Goal: Task Accomplishment & Management: Manage account settings

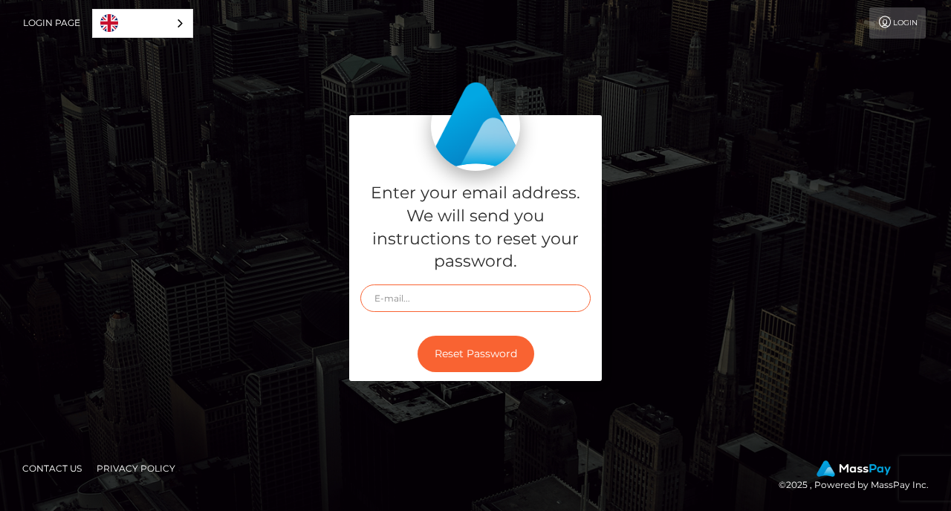
type input "dXJiNGJ5bGVpQGdtYWlsLmNvbQ=="
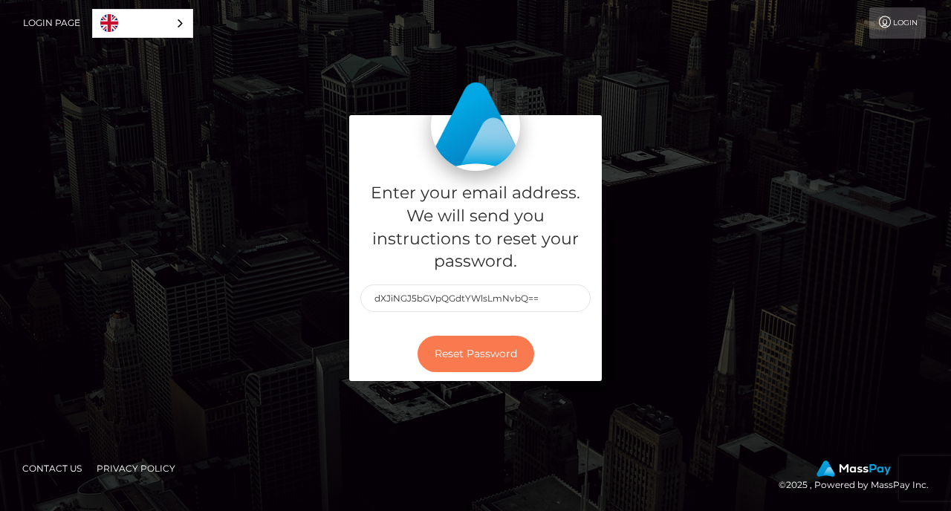
click at [455, 352] on button "Reset Password" at bounding box center [476, 354] width 117 height 36
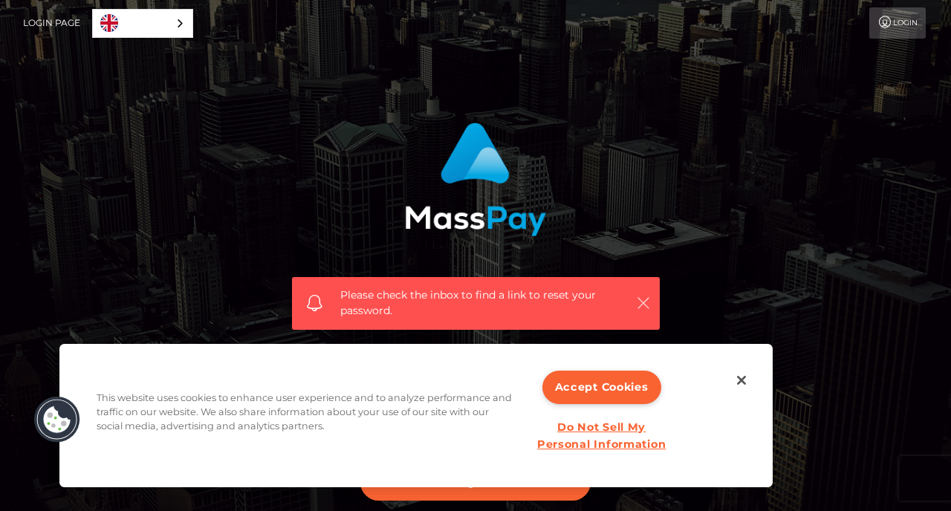
click at [644, 305] on icon "button" at bounding box center [643, 303] width 15 height 15
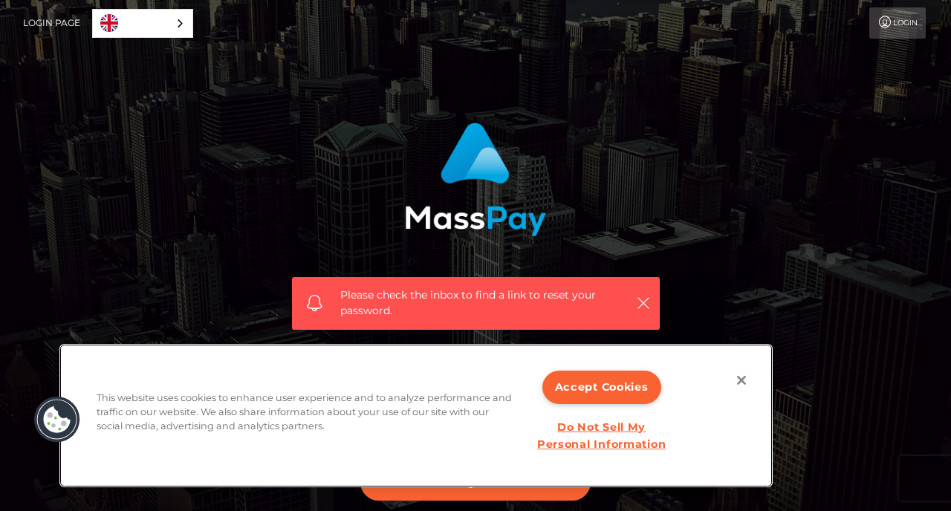
click at [744, 385] on button "Close" at bounding box center [741, 380] width 33 height 33
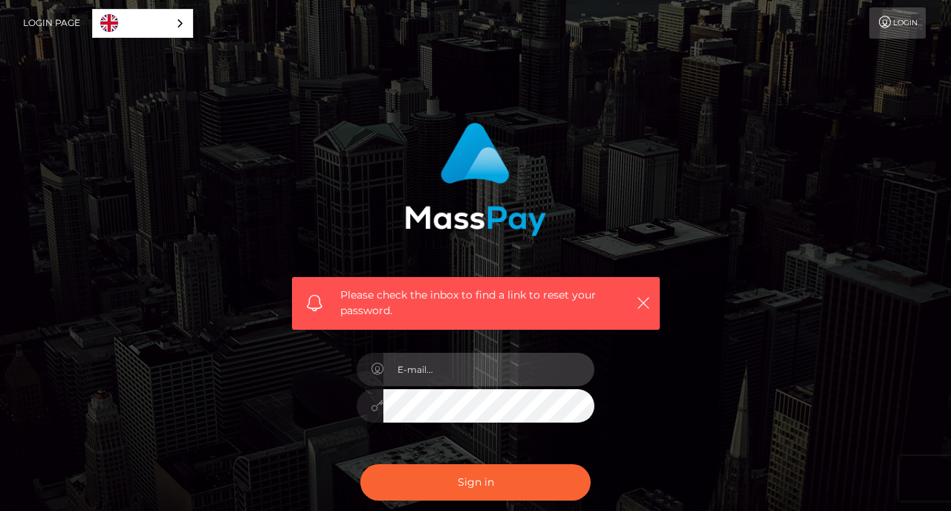
click at [487, 380] on input "email" at bounding box center [488, 369] width 211 height 33
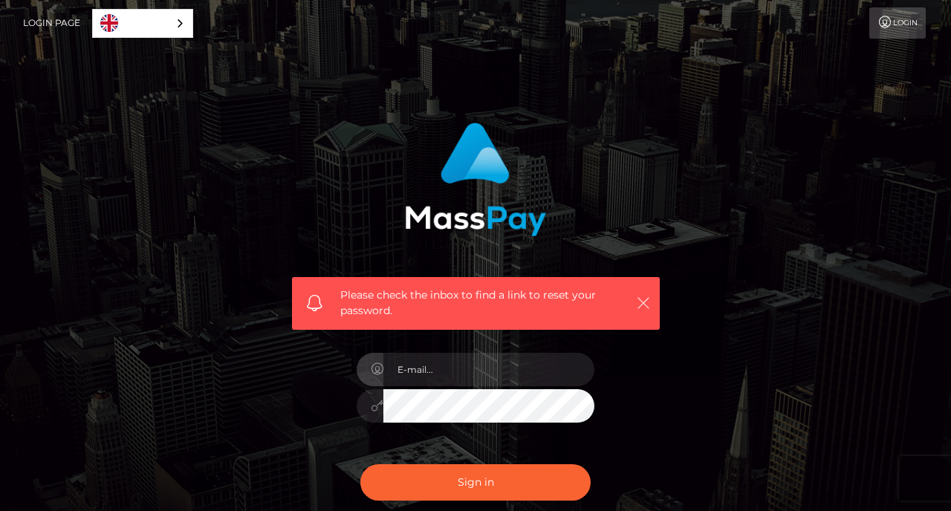
click at [644, 300] on icon "button" at bounding box center [643, 303] width 15 height 15
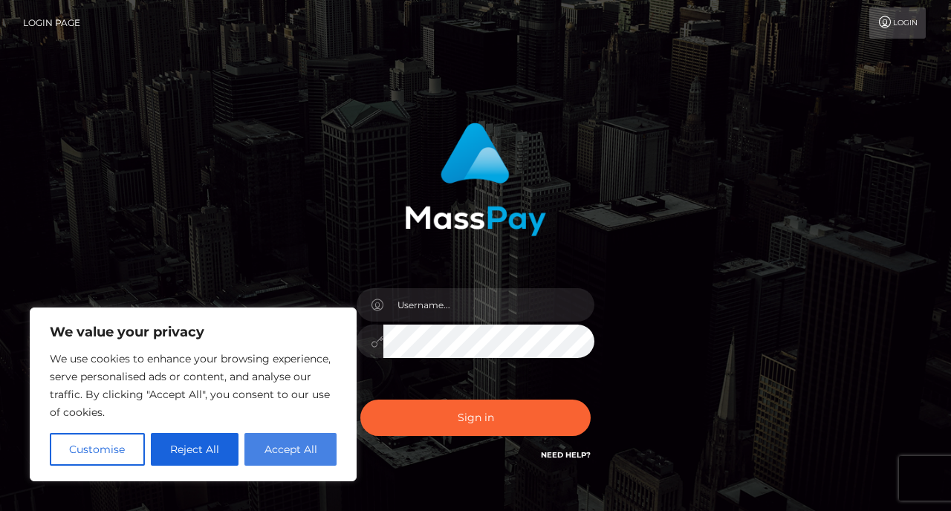
click at [283, 449] on button "Accept All" at bounding box center [290, 449] width 92 height 33
checkbox input "true"
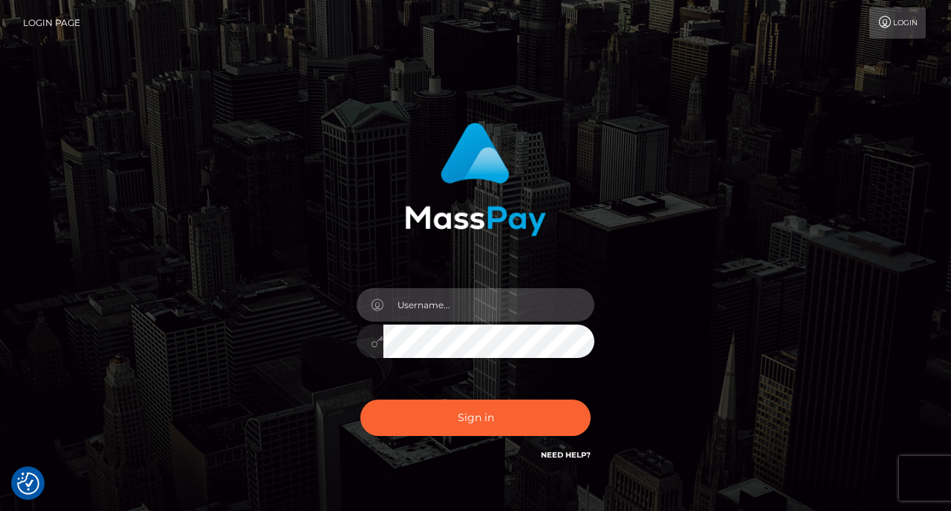
type input "dXJiNGJ5bGVpQGdtYWlsLmNvbQ=="
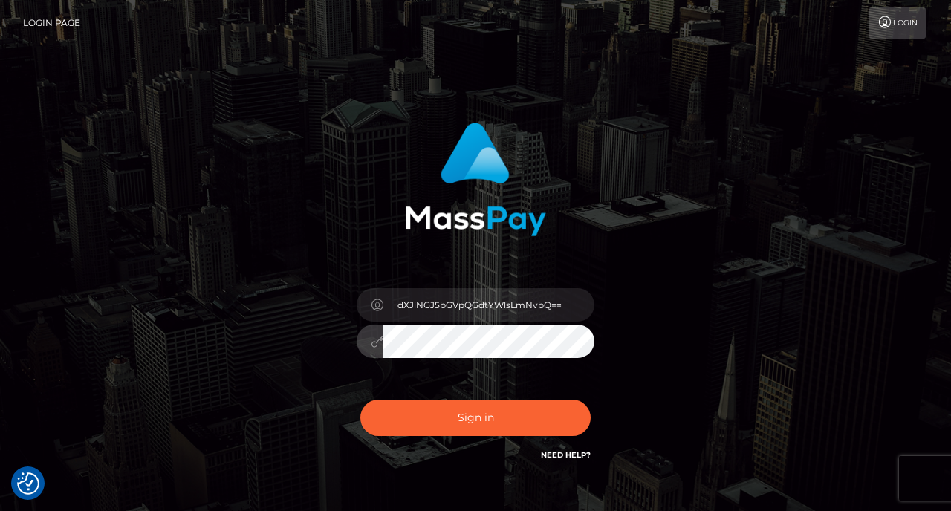
click at [476, 418] on button "Sign in" at bounding box center [475, 418] width 230 height 36
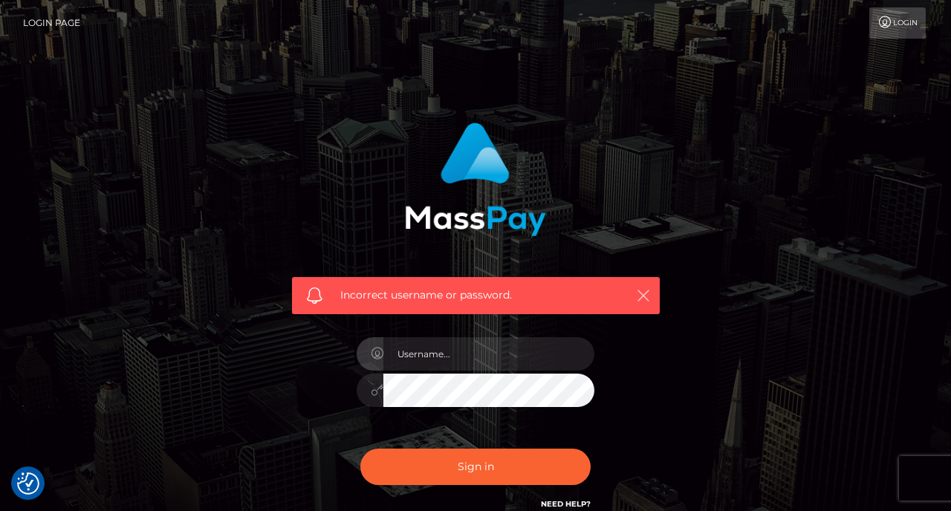
click at [636, 293] on icon "button" at bounding box center [643, 295] width 15 height 15
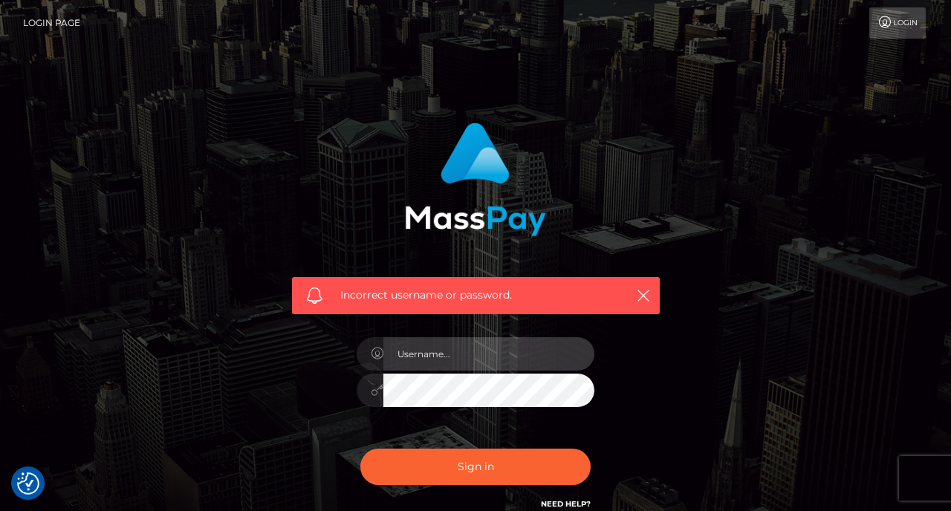
click at [514, 355] on input "text" at bounding box center [488, 353] width 211 height 33
type input "urb4bylei@gmail.com"
click at [476, 466] on button "Sign in" at bounding box center [475, 467] width 230 height 36
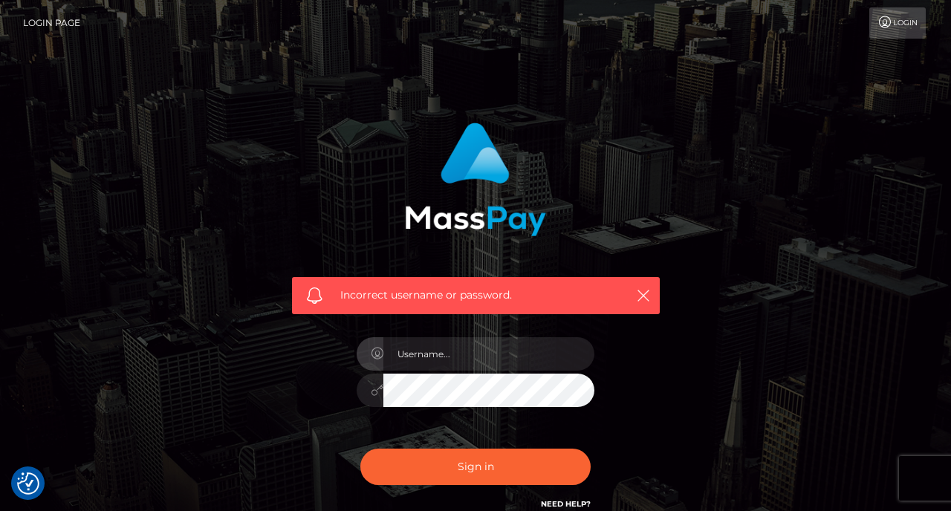
click at [646, 283] on div "Incorrect username or password." at bounding box center [476, 295] width 368 height 37
click at [643, 300] on icon "button" at bounding box center [643, 295] width 15 height 15
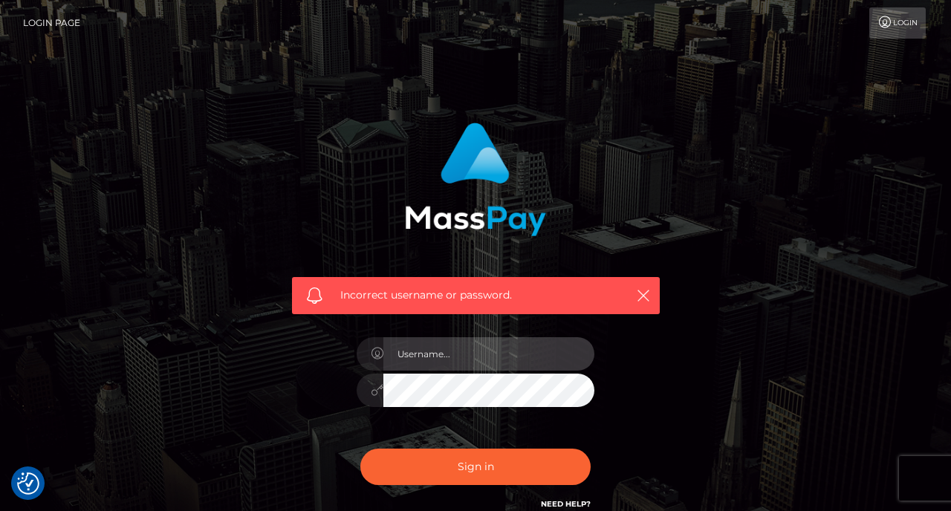
click at [429, 347] on input "text" at bounding box center [488, 353] width 211 height 33
type input "[EMAIL_ADDRESS][DOMAIN_NAME]"
click at [476, 466] on button "Sign in" at bounding box center [475, 467] width 230 height 36
type input "5htst8pcs2@privaterelay.appleid.com"
click at [476, 466] on button "Sign in" at bounding box center [475, 467] width 230 height 36
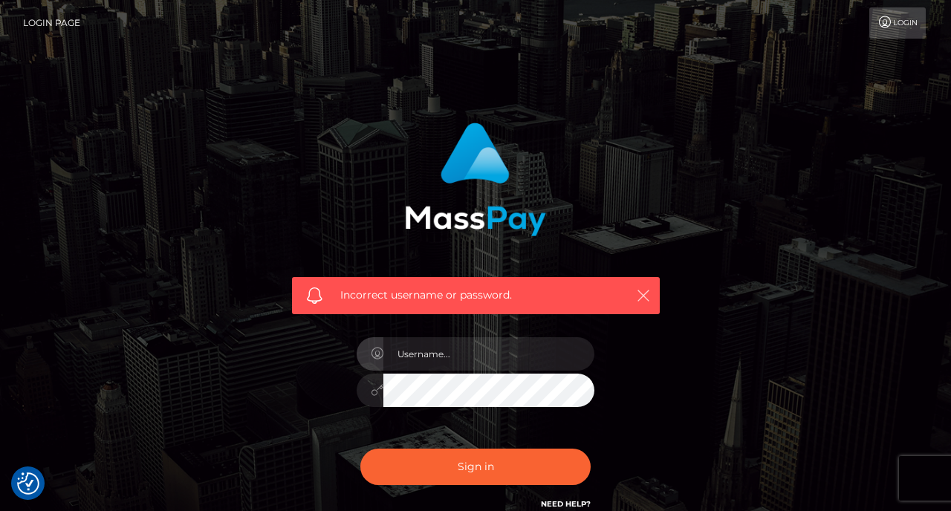
click at [647, 297] on icon "button" at bounding box center [643, 295] width 15 height 15
click at [644, 297] on icon "button" at bounding box center [643, 295] width 15 height 15
click at [641, 294] on icon "button" at bounding box center [643, 295] width 15 height 15
click at [644, 305] on div "Incorrect username or password." at bounding box center [476, 295] width 368 height 37
click at [646, 295] on icon "button" at bounding box center [643, 295] width 15 height 15
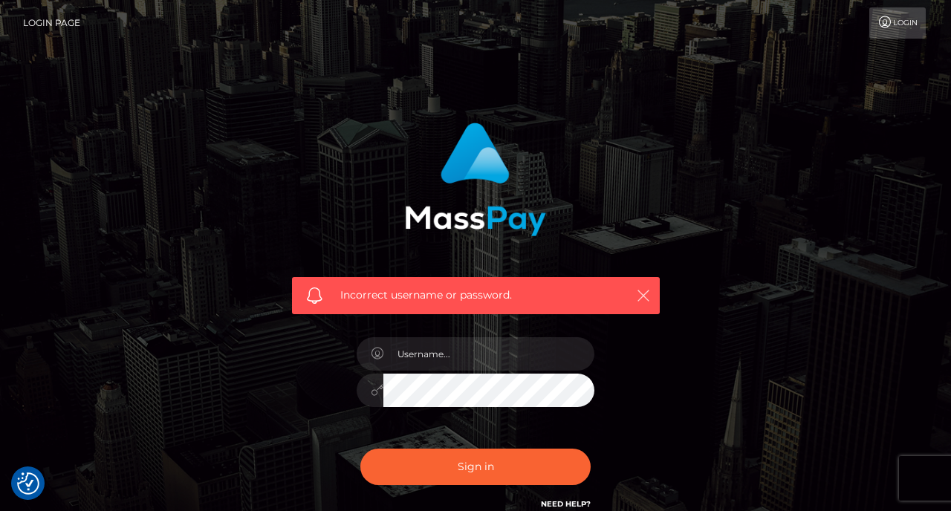
click at [643, 289] on icon "button" at bounding box center [643, 295] width 15 height 15
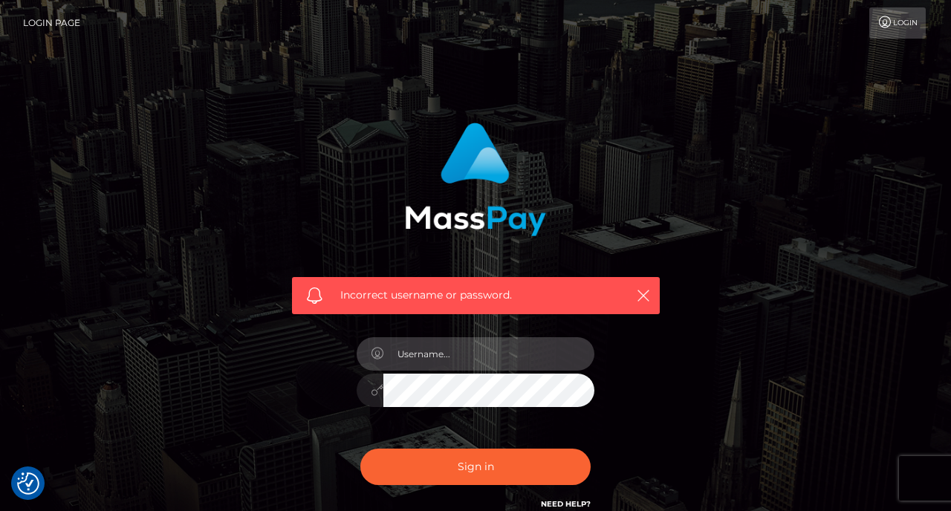
click at [466, 357] on input "text" at bounding box center [488, 353] width 211 height 33
type input "5htst8pcs2@privaterelay.appleid.com"
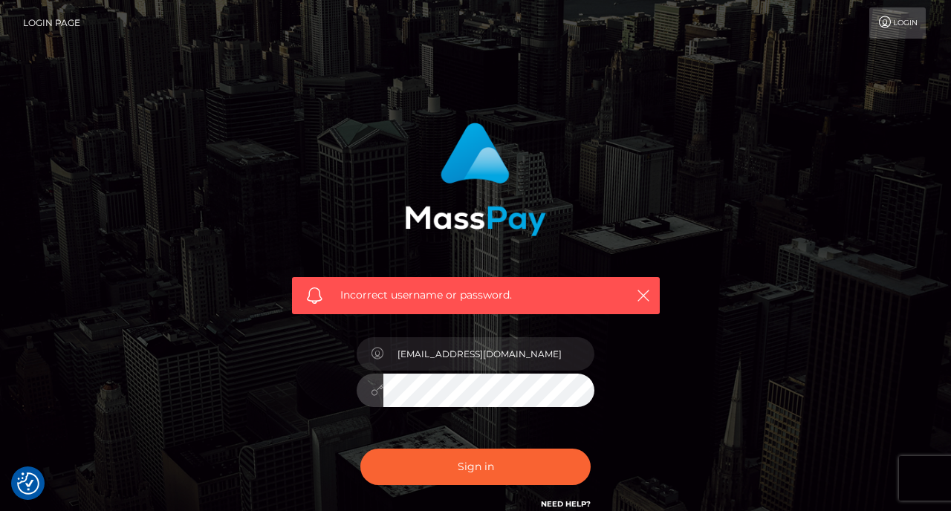
click at [476, 466] on button "Sign in" at bounding box center [475, 467] width 230 height 36
click at [647, 291] on icon "button" at bounding box center [643, 295] width 15 height 15
click at [487, 353] on input "text" at bounding box center [488, 353] width 211 height 33
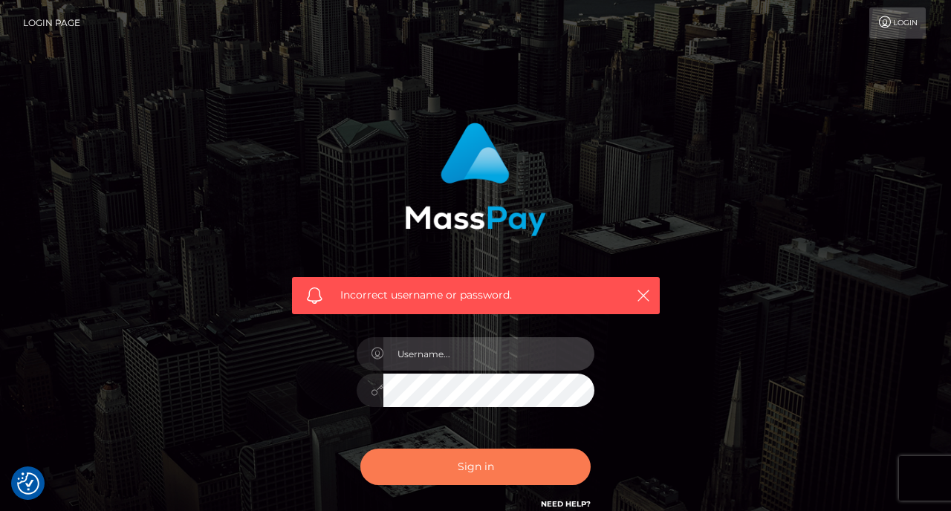
type input "dXJiNGJ5bGVpQGdtYWlsLmNvbQ=="
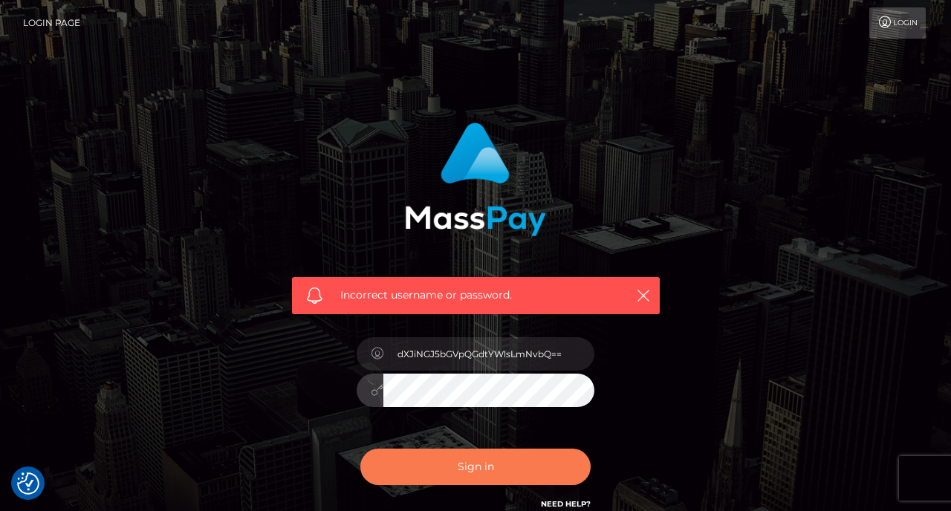
click at [476, 466] on button "Sign in" at bounding box center [475, 467] width 230 height 36
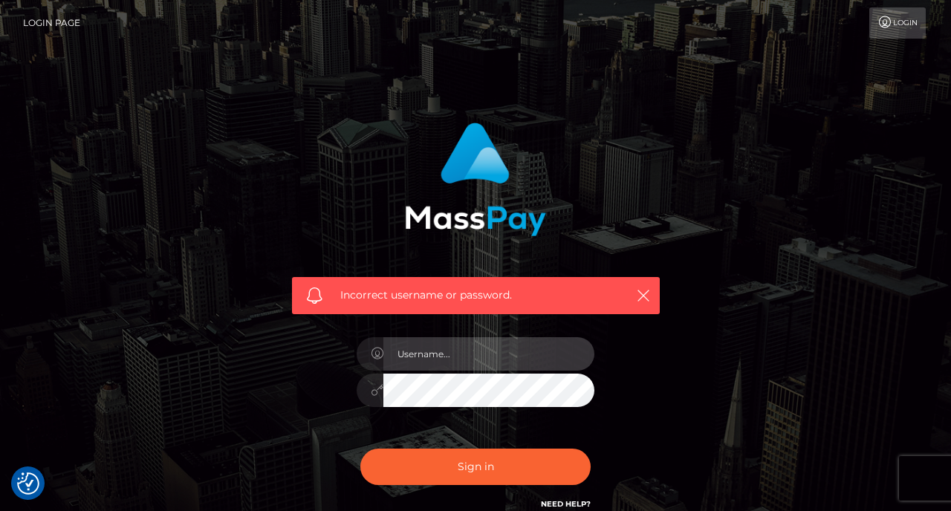
type input "urb4bylei@gmail.com"
click at [476, 466] on button "Sign in" at bounding box center [475, 467] width 230 height 36
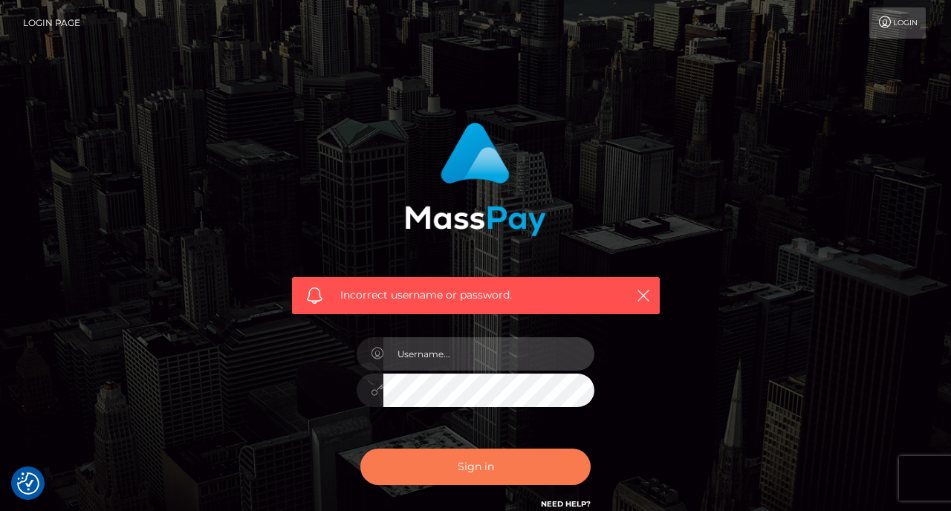
type input "MTk5OC0wMi0yNw=="
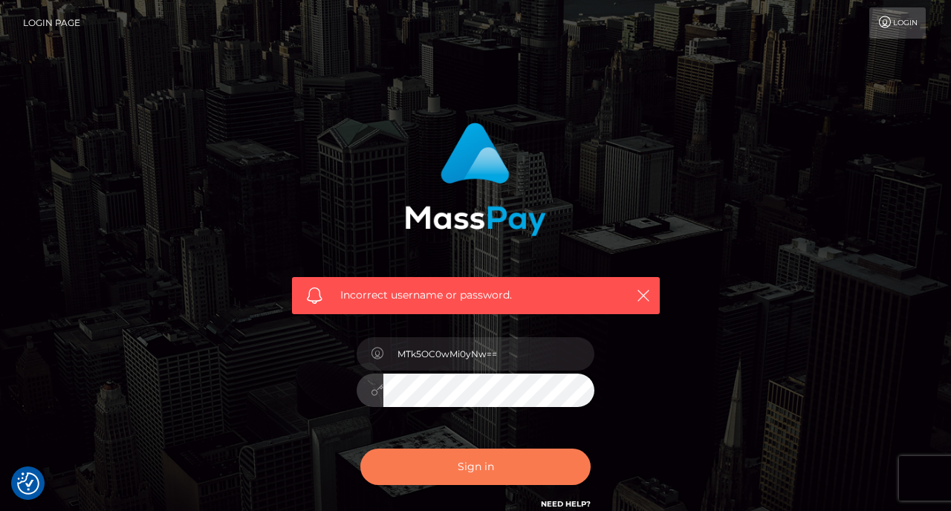
click at [476, 466] on button "Sign in" at bounding box center [475, 467] width 230 height 36
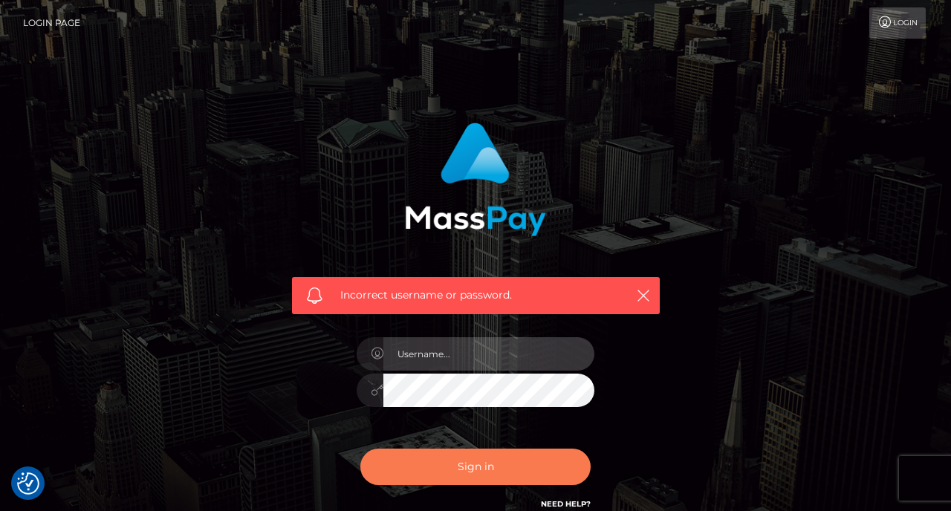
type input "1998-02-27"
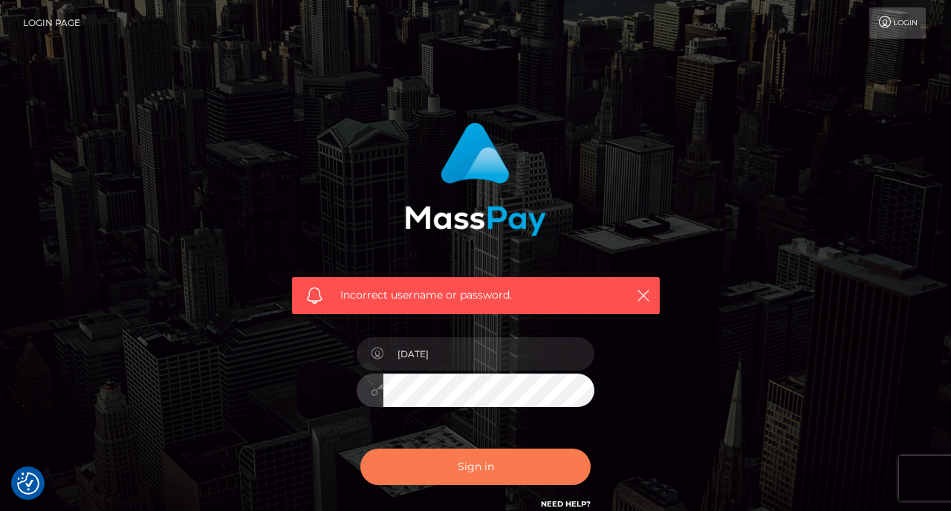
click at [476, 466] on button "Sign in" at bounding box center [475, 467] width 230 height 36
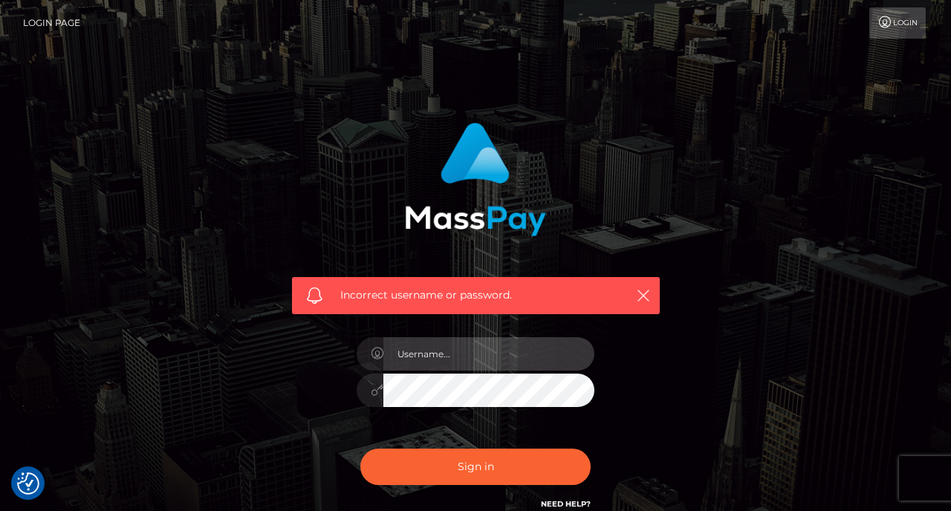
type input "TldoMGMzUTRjR056TWtCd2NtbDJZWFJsY21Wc1lYa3VZWEJ3YkdWcFpDNWpiMjA9"
click at [476, 466] on button "Sign in" at bounding box center [475, 467] width 230 height 36
type input "dXJiNGJ5bGVpQGdtYWlsLmNvbQ=="
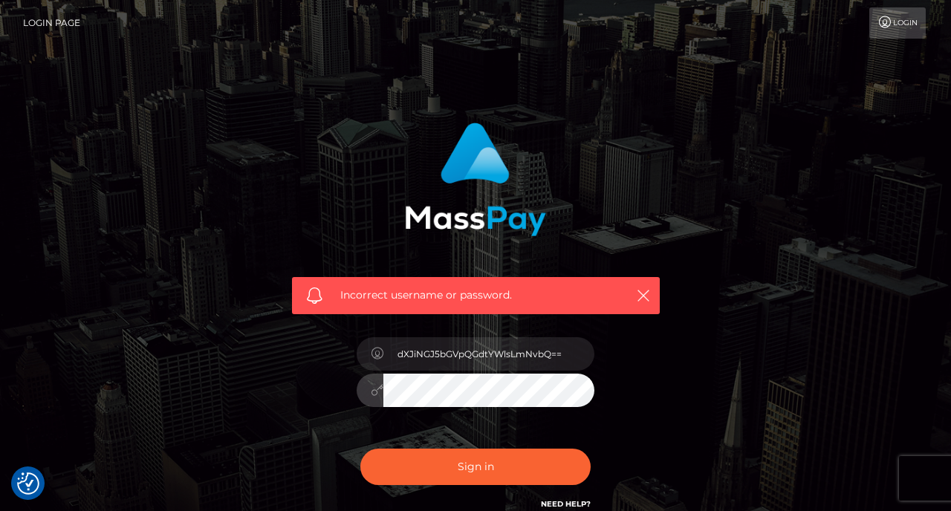
click at [476, 466] on button "Sign in" at bounding box center [475, 467] width 230 height 36
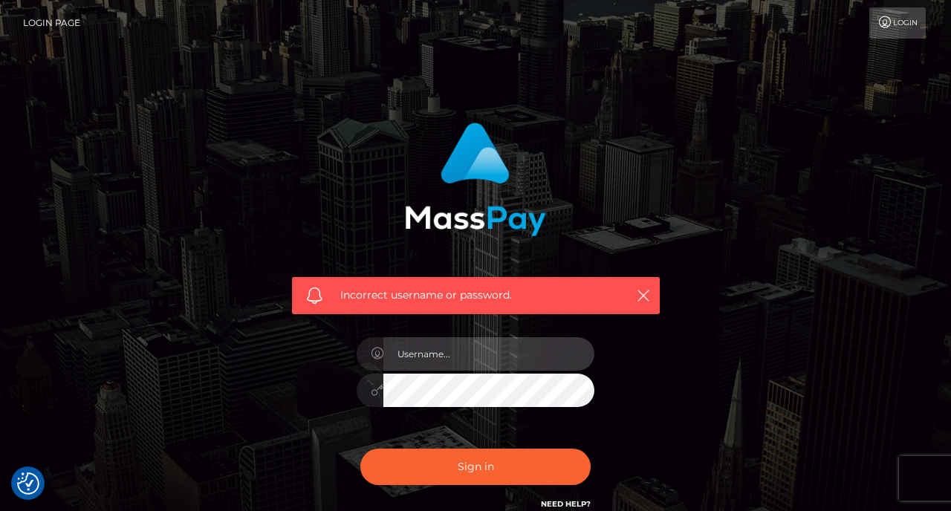
type input "NWh0c3Q4cGNzMkBwcml2YXRlcmVsYXkuYXBwbGVpZC5jb20="
click at [476, 466] on button "Sign in" at bounding box center [475, 467] width 230 height 36
type input "5htst8pcs2@privaterelay.appleid.com"
click at [476, 466] on button "Sign in" at bounding box center [475, 467] width 230 height 36
type input "urb4bylei@gmail.com"
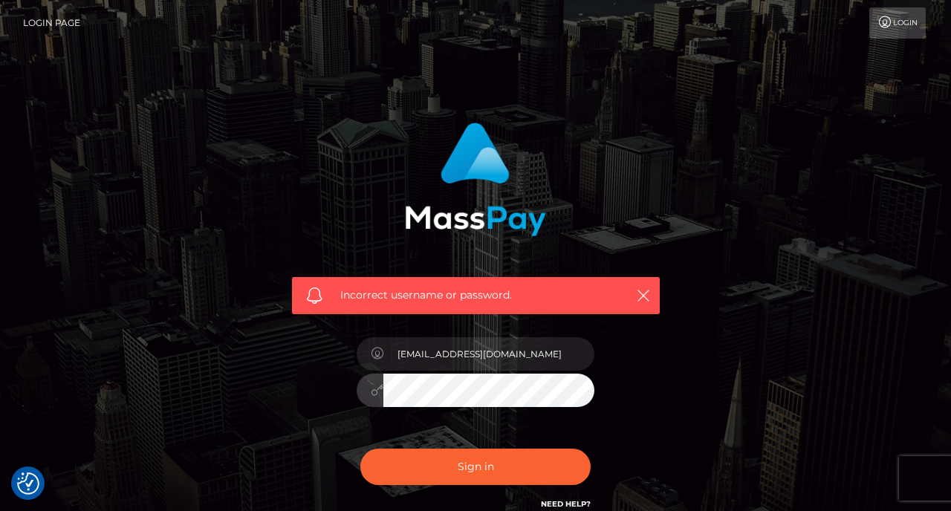
click at [476, 466] on button "Sign in" at bounding box center [475, 467] width 230 height 36
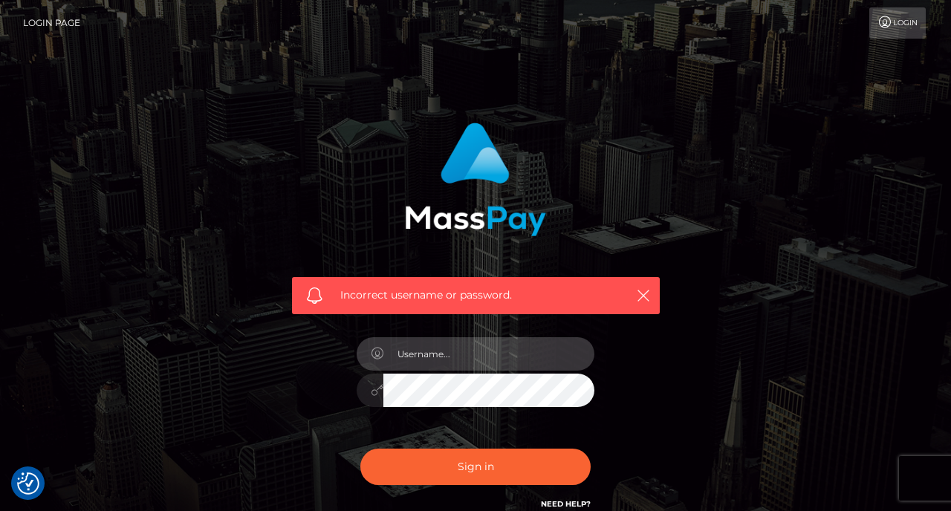
type input "[EMAIL_ADDRESS][DOMAIN_NAME]"
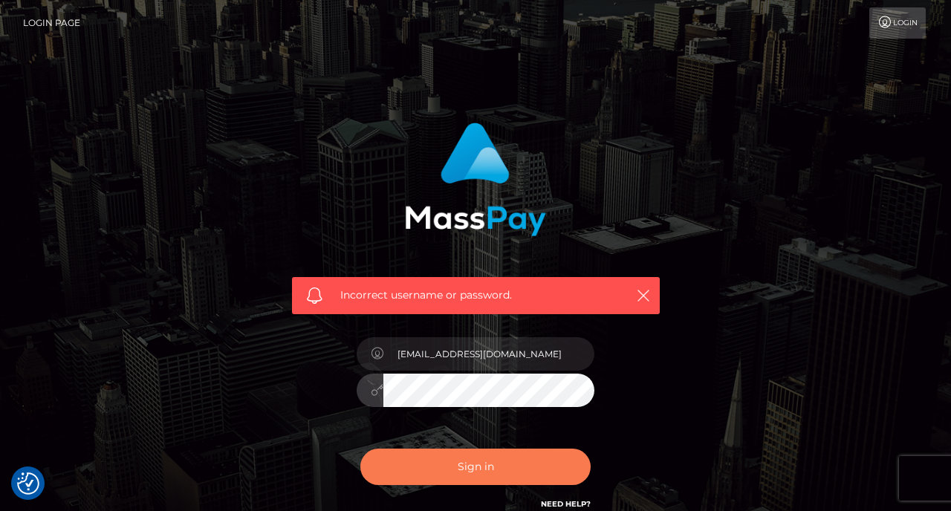
click at [453, 471] on button "Sign in" at bounding box center [475, 467] width 230 height 36
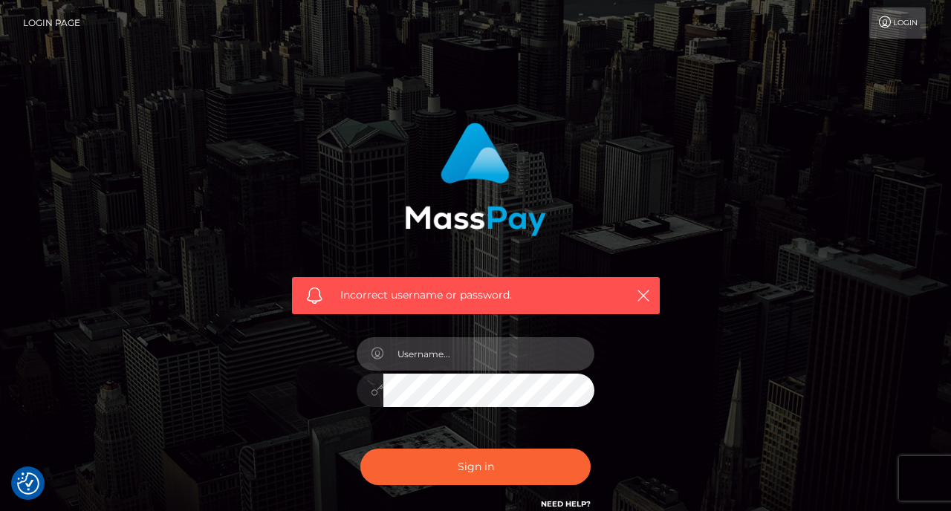
type input "urb4bylei@gmail.com"
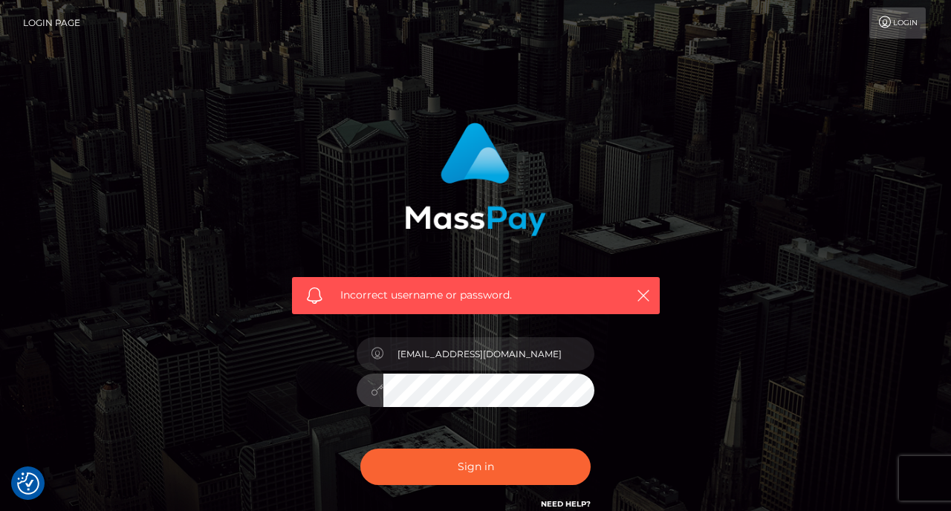
click at [476, 466] on button "Sign in" at bounding box center [475, 467] width 230 height 36
click at [647, 294] on icon "button" at bounding box center [643, 295] width 15 height 15
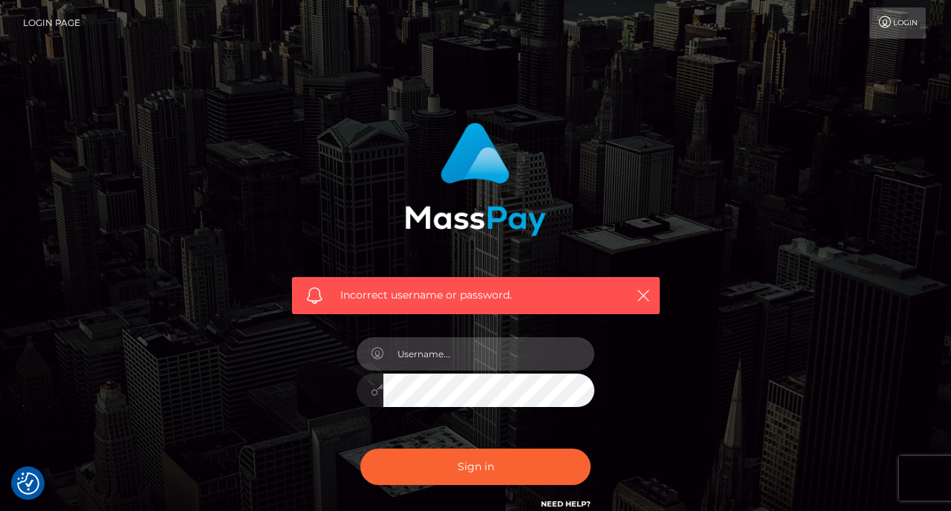
click at [433, 354] on input "text" at bounding box center [488, 353] width 211 height 33
type input "MTk5OC0wMi0yNw=="
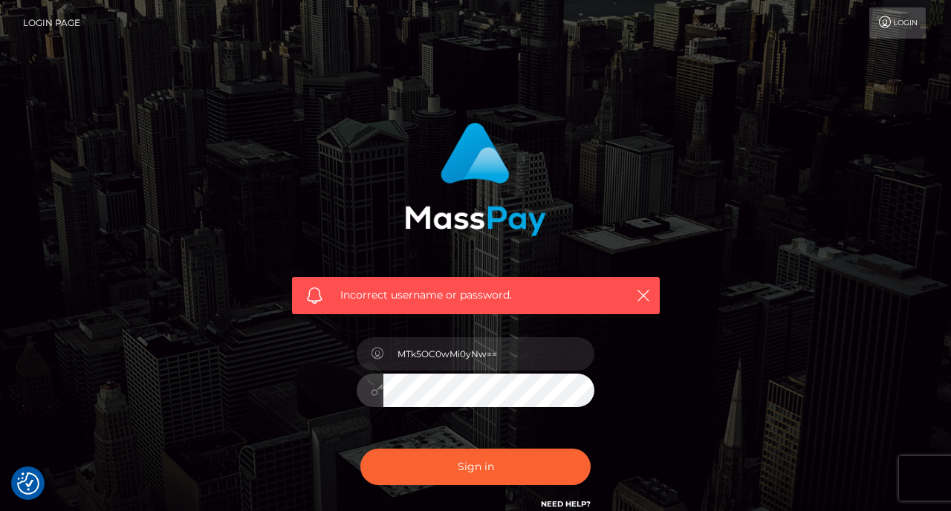
click at [476, 466] on button "Sign in" at bounding box center [475, 467] width 230 height 36
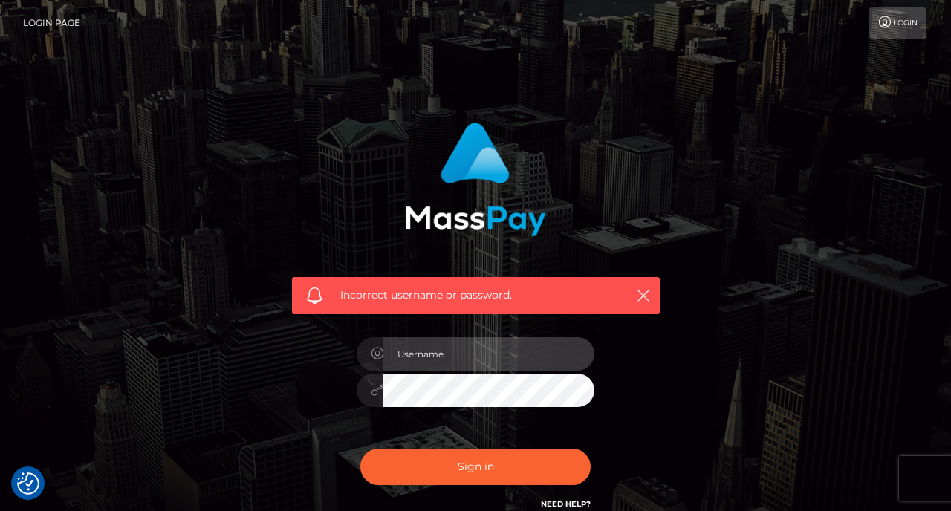
type input "[DATE]"
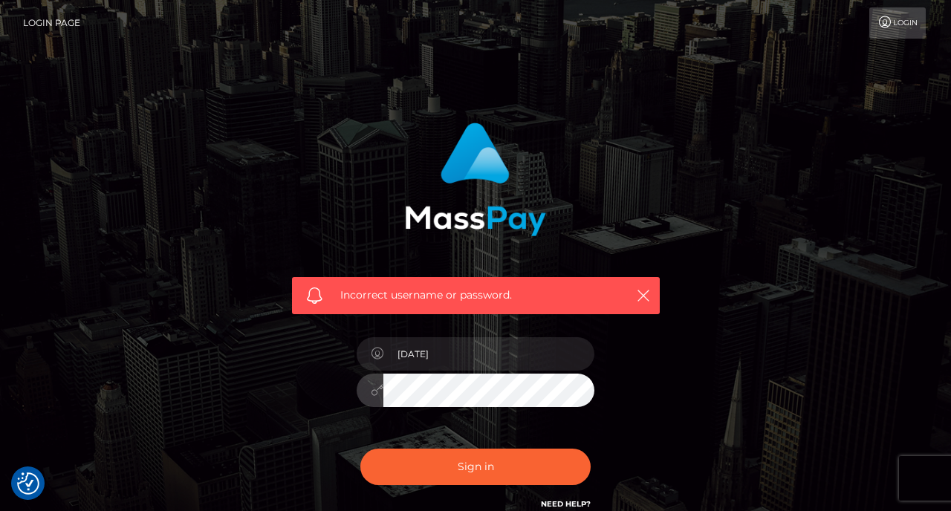
click at [476, 466] on button "Sign in" at bounding box center [475, 467] width 230 height 36
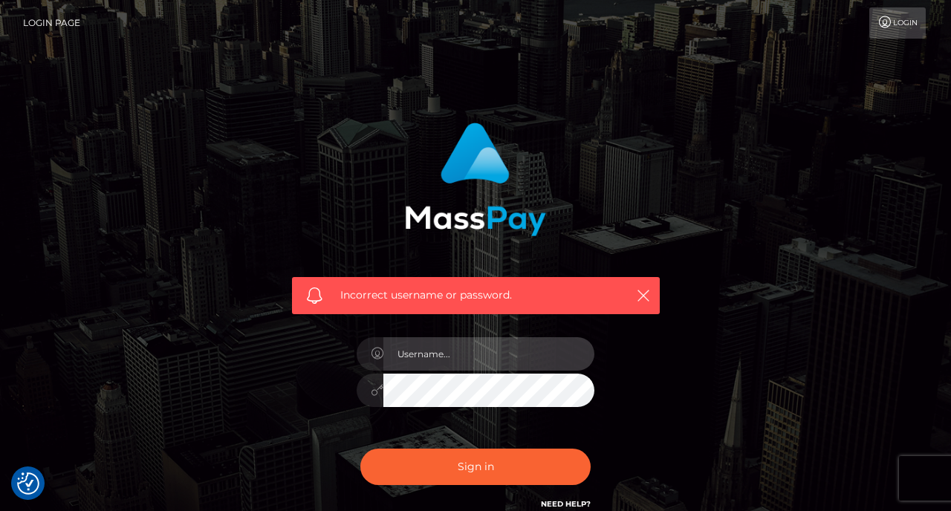
type input "TldoMGMzUTRjR056TWtCd2NtbDJZWFJsY21Wc1lYa3VZWEJ3YkdWcFpDNWpiMjA9"
click at [476, 466] on button "Sign in" at bounding box center [475, 467] width 230 height 36
type input "dXJiNGJ5bGVpQGdtYWlsLmNvbQ=="
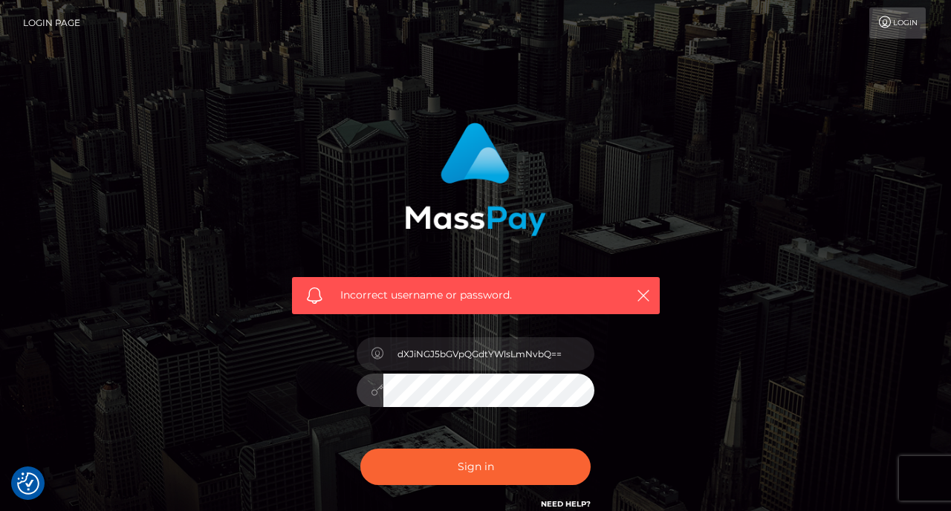
click at [476, 466] on button "Sign in" at bounding box center [475, 467] width 230 height 36
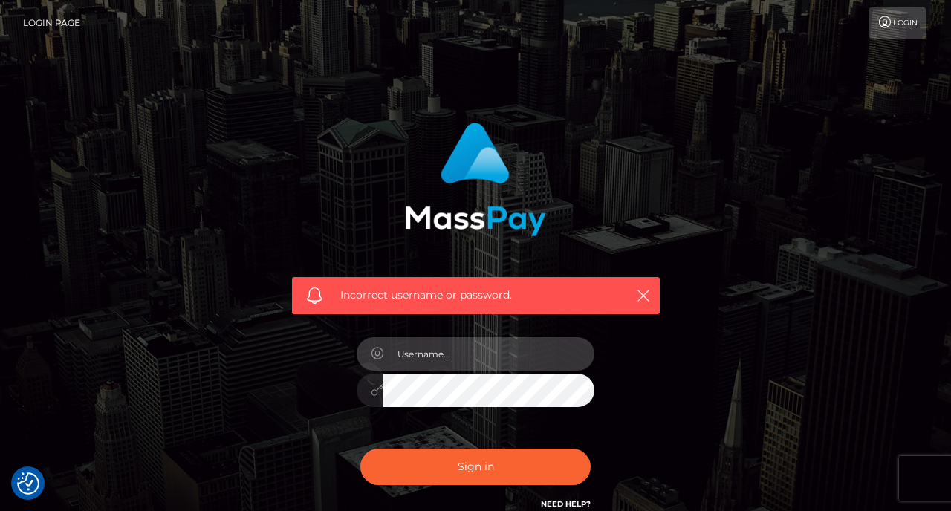
type input "dXJiNGJ5bGVpQGdtYWlsLmNvbQ=="
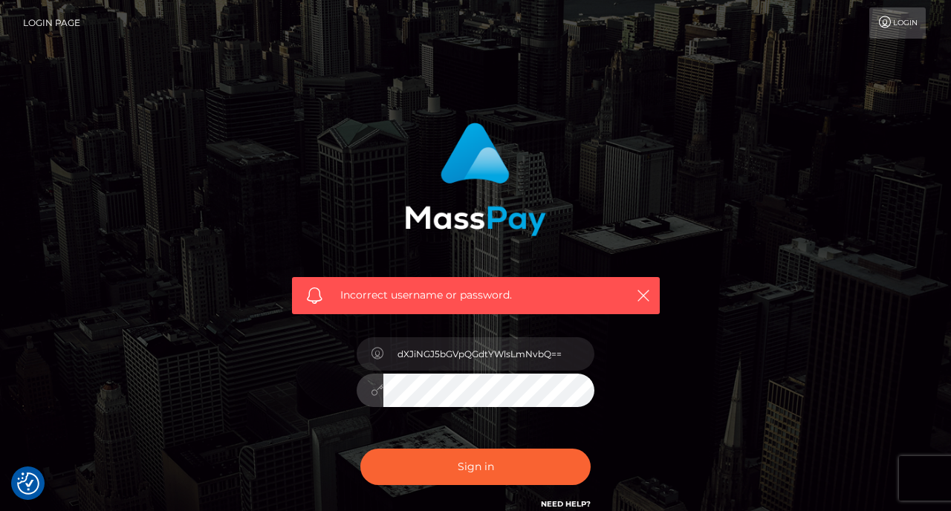
click at [476, 466] on button "Sign in" at bounding box center [475, 467] width 230 height 36
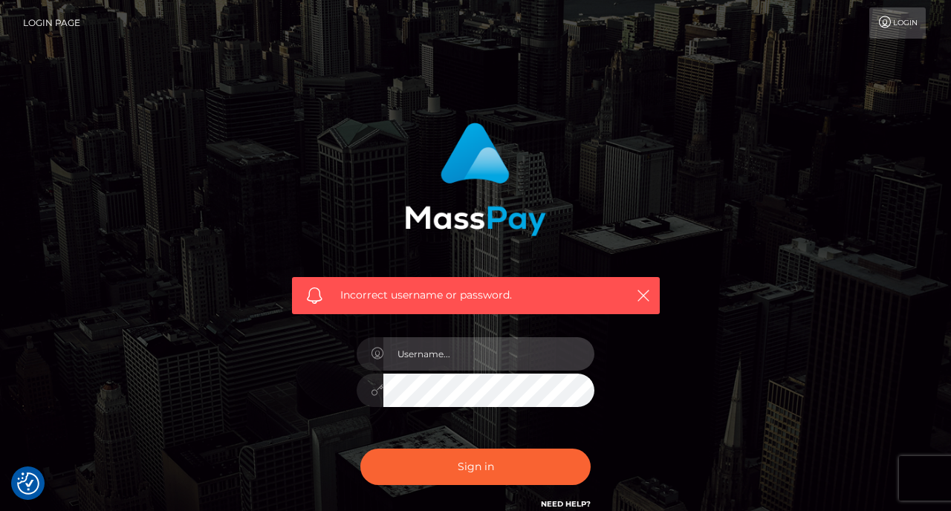
type input "NWh0c3Q4cGNzMkBwcml2YXRlcmVsYXkuYXBwbGVpZC5jb20="
click at [476, 466] on button "Sign in" at bounding box center [475, 467] width 230 height 36
type input "MTk5OC0wMi0yNw=="
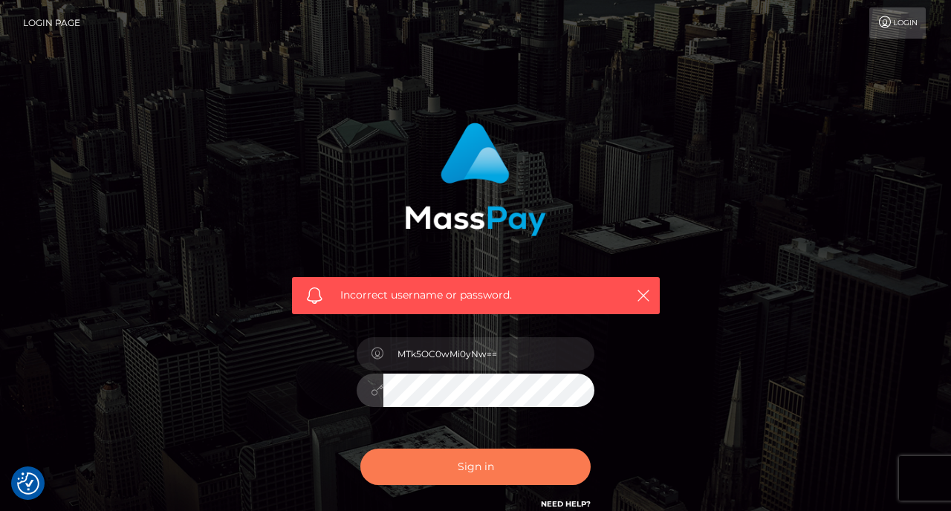
click at [508, 461] on button "Sign in" at bounding box center [475, 467] width 230 height 36
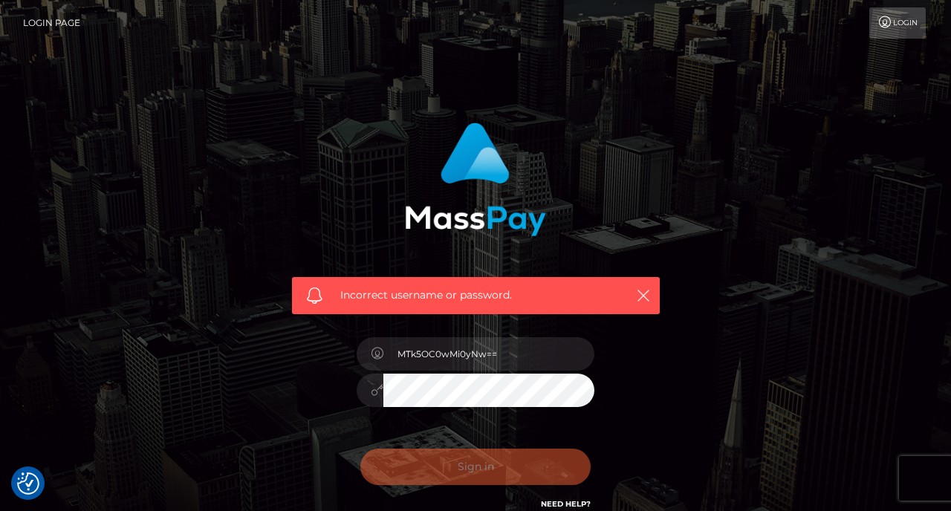
click at [508, 461] on div "Sign in Need Help?" at bounding box center [476, 473] width 260 height 66
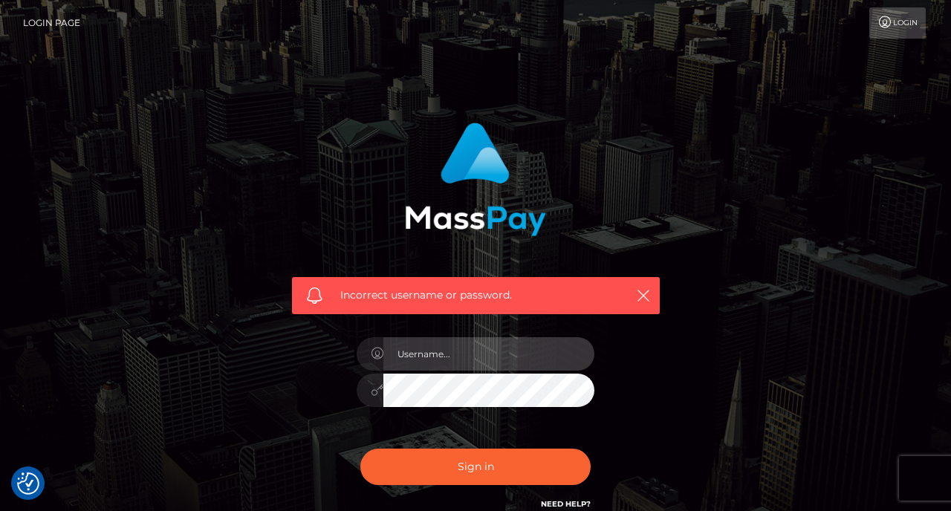
type input "[EMAIL_ADDRESS][DOMAIN_NAME]"
click at [476, 466] on button "Sign in" at bounding box center [475, 467] width 230 height 36
type input "urb4bylei@gmail.com"
click at [476, 466] on button "Sign in" at bounding box center [475, 467] width 230 height 36
type input "[DATE]"
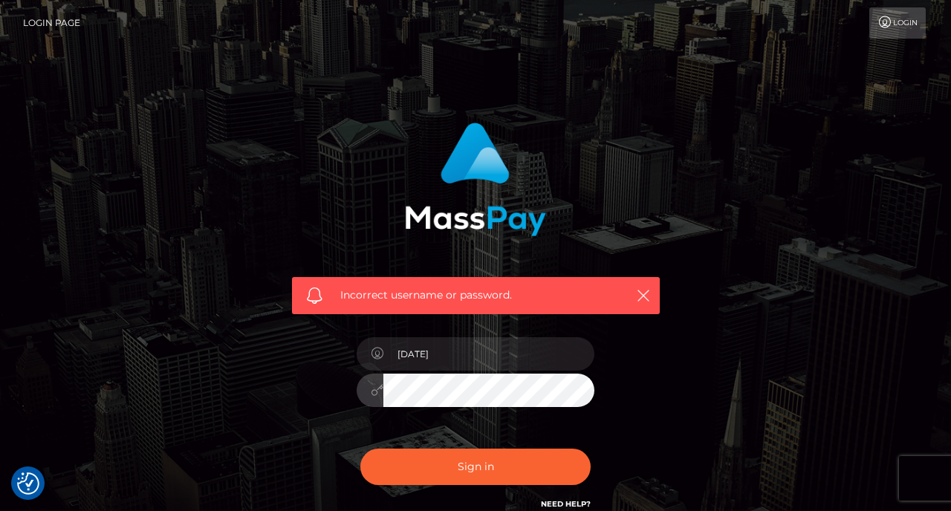
click at [476, 466] on button "Sign in" at bounding box center [475, 467] width 230 height 36
click at [641, 297] on icon "button" at bounding box center [643, 295] width 15 height 15
click at [464, 371] on div at bounding box center [476, 383] width 260 height 114
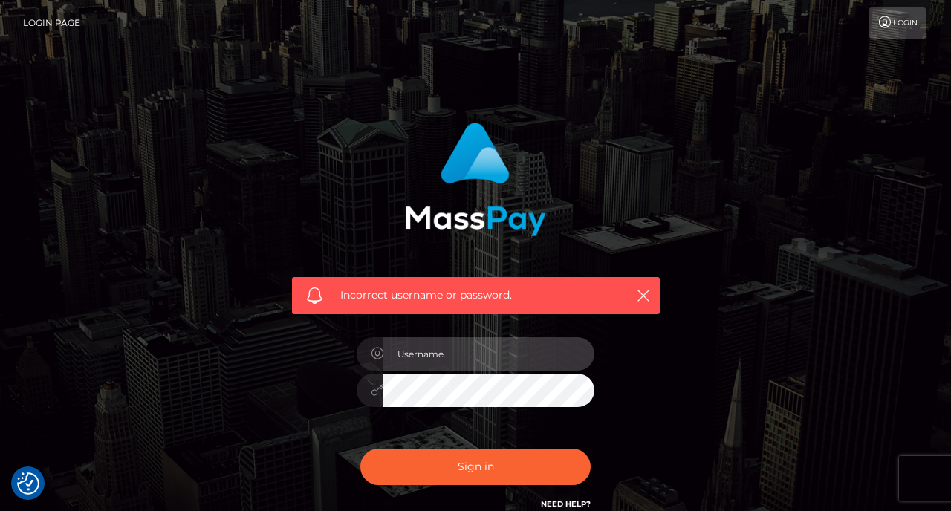
click at [462, 363] on input "text" at bounding box center [488, 353] width 211 height 33
type input "[EMAIL_ADDRESS][DOMAIN_NAME]"
click at [476, 466] on button "Sign in" at bounding box center [475, 467] width 230 height 36
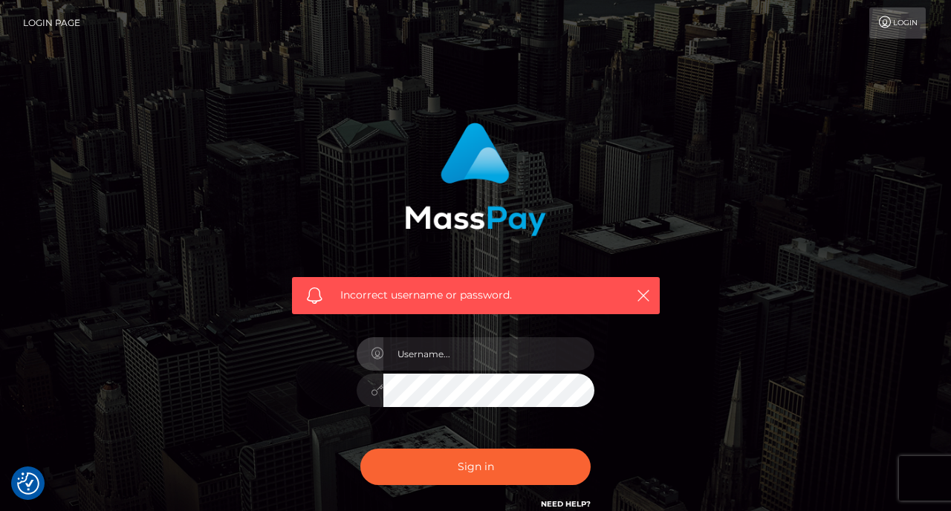
click at [559, 502] on link "Need Help?" at bounding box center [566, 504] width 50 height 10
click at [566, 501] on link "Need Help?" at bounding box center [566, 504] width 50 height 10
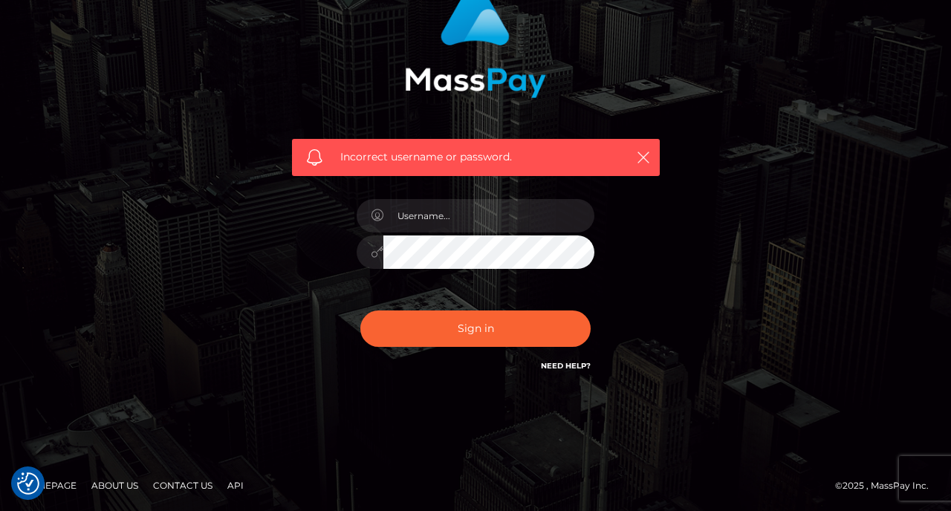
scroll to position [137, 0]
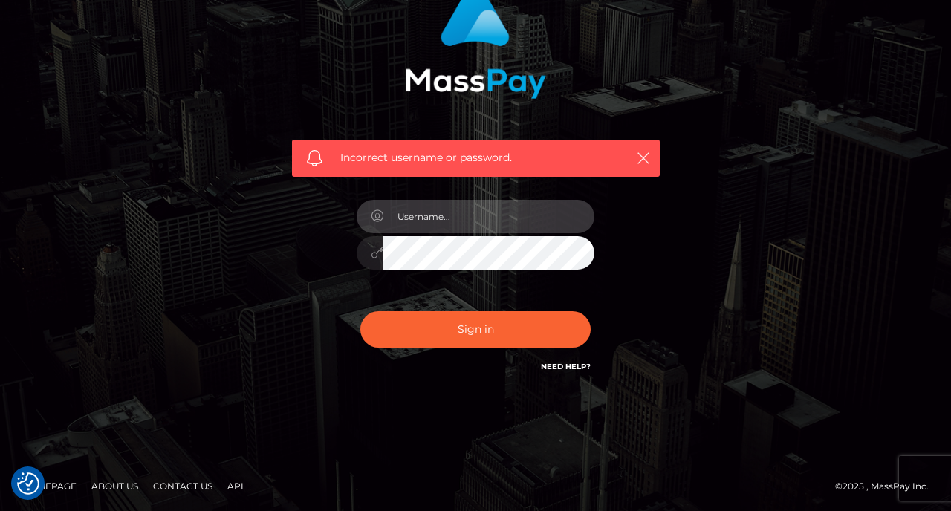
click at [515, 219] on input "text" at bounding box center [488, 216] width 211 height 33
type input "[EMAIL_ADDRESS][DOMAIN_NAME]"
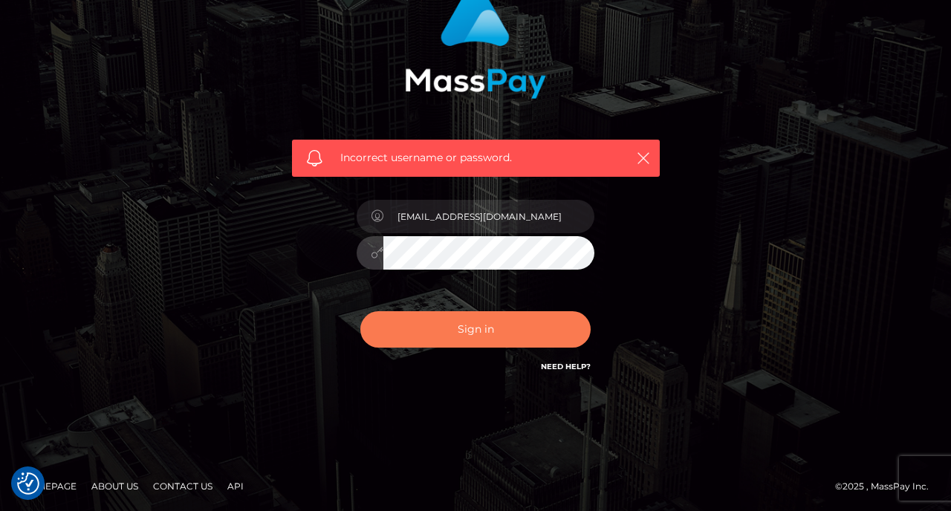
click at [508, 339] on button "Sign in" at bounding box center [475, 329] width 230 height 36
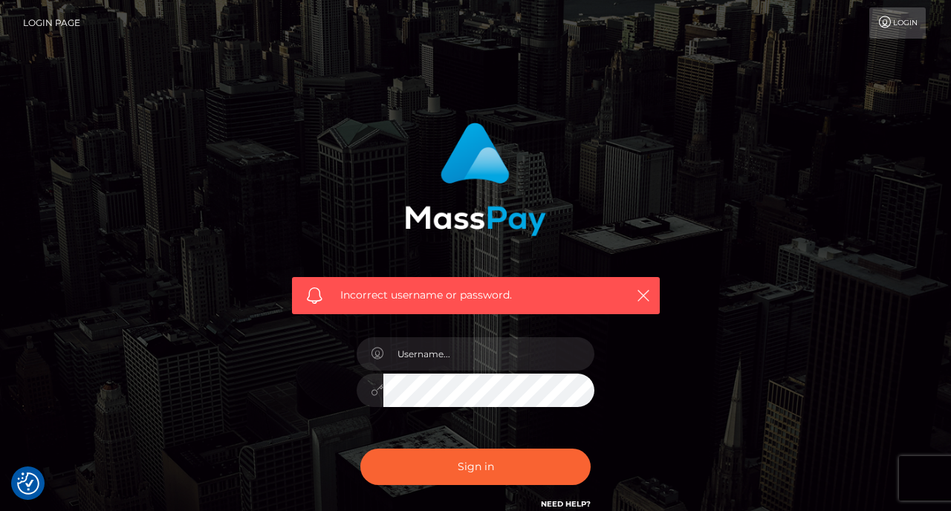
click at [582, 501] on link "Need Help?" at bounding box center [566, 504] width 50 height 10
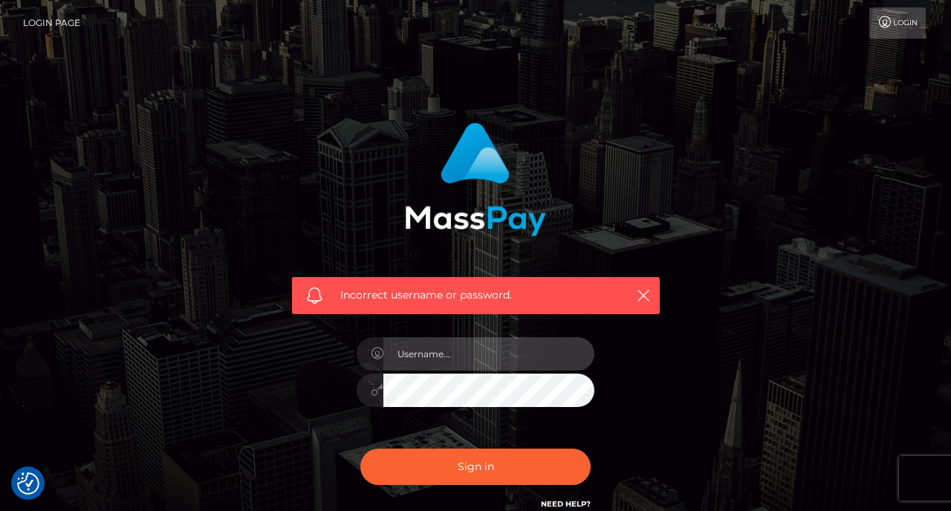
click at [496, 352] on input "text" at bounding box center [488, 353] width 211 height 33
type input "[EMAIL_ADDRESS][DOMAIN_NAME]"
click at [476, 466] on button "Sign in" at bounding box center [475, 467] width 230 height 36
type input "[EMAIL_ADDRESS][DOMAIN_NAME]"
click at [476, 466] on button "Sign in" at bounding box center [475, 467] width 230 height 36
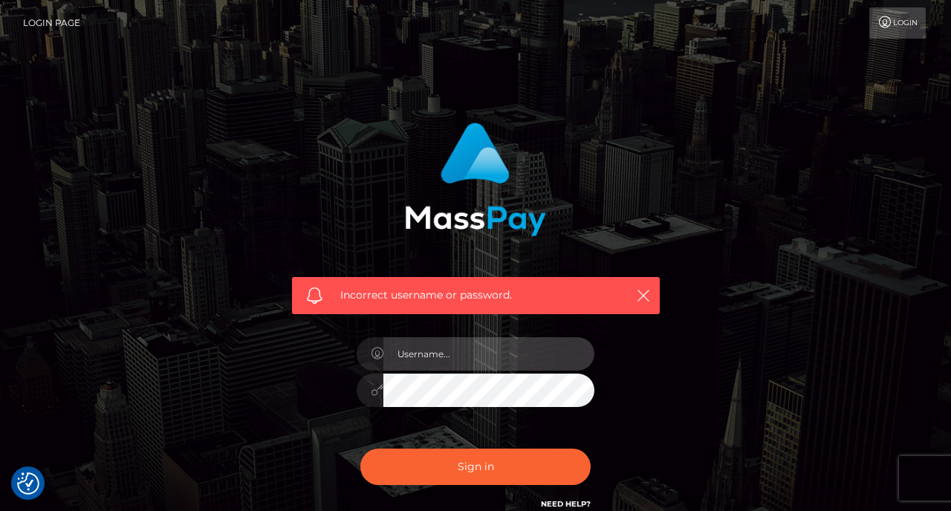
type input "[DATE]"
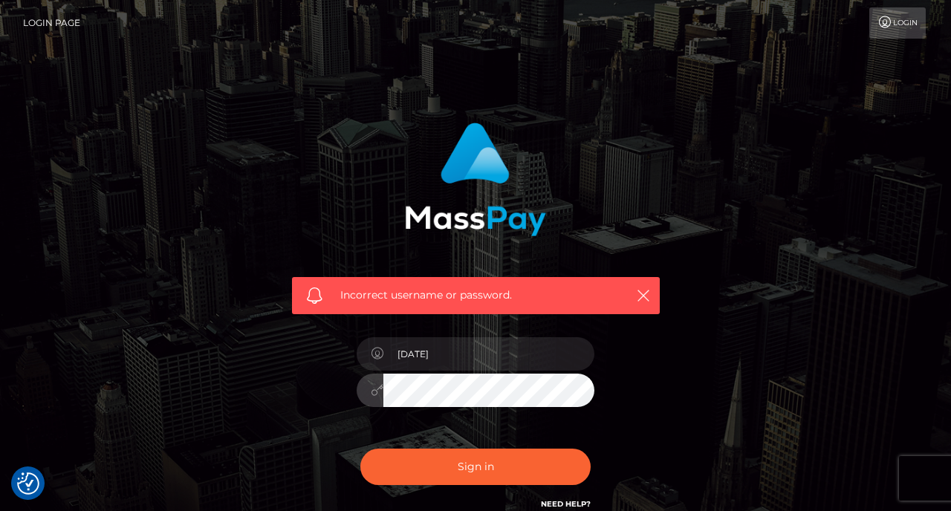
click at [476, 466] on button "Sign in" at bounding box center [475, 467] width 230 height 36
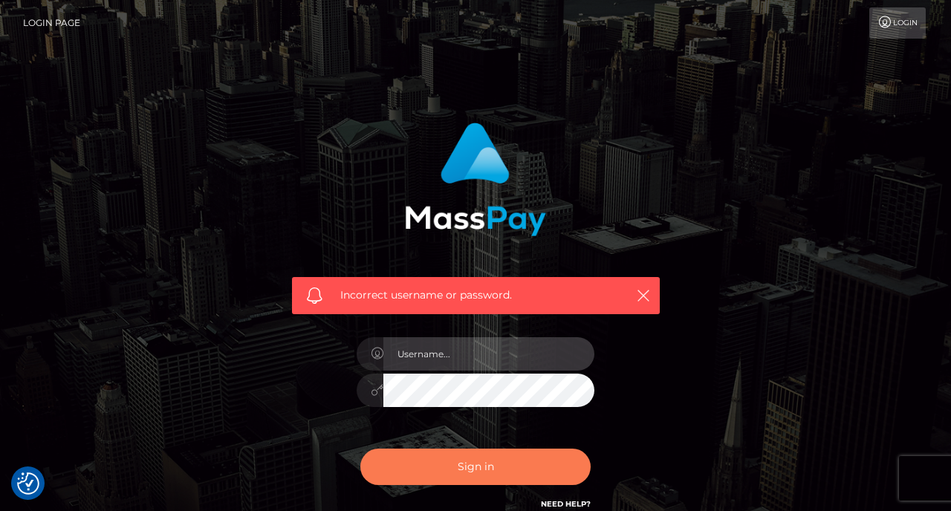
type input "[EMAIL_ADDRESS][DOMAIN_NAME]"
click at [476, 466] on button "Sign in" at bounding box center [475, 467] width 230 height 36
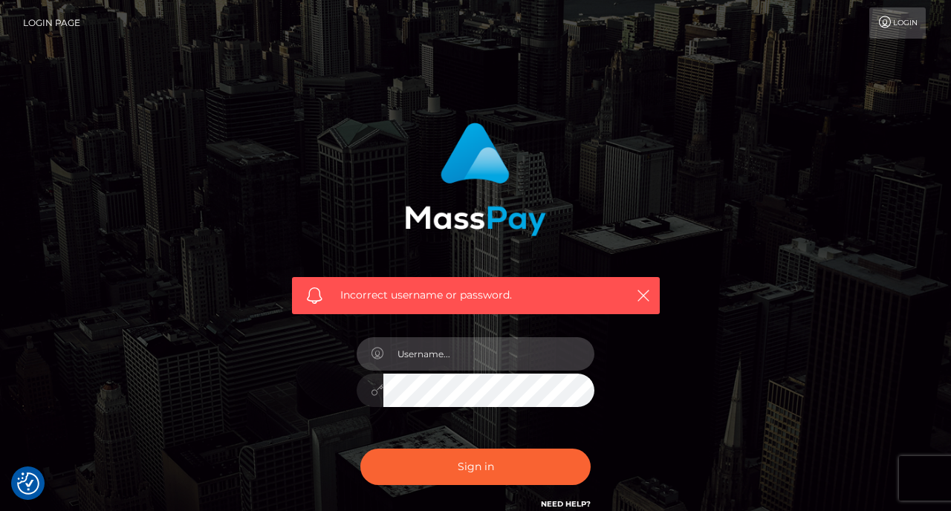
type input "[EMAIL_ADDRESS][DOMAIN_NAME]"
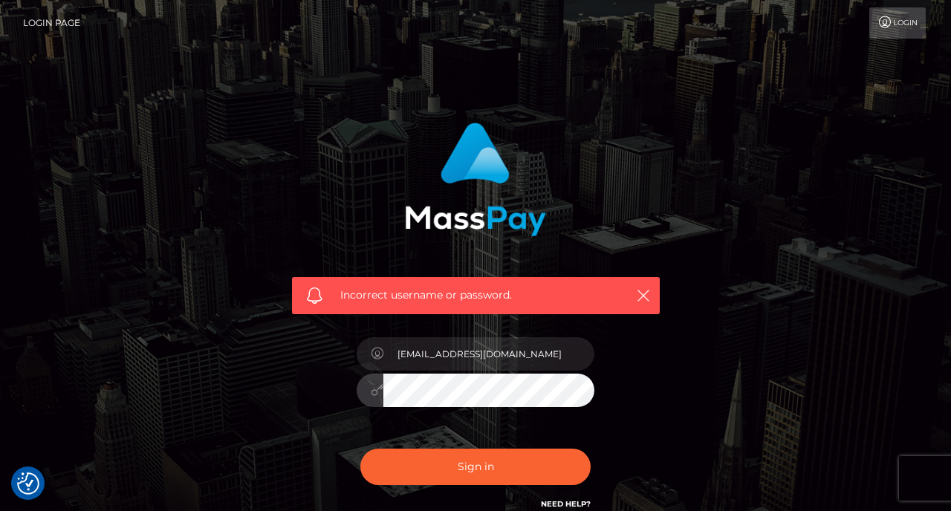
click at [476, 466] on button "Sign in" at bounding box center [475, 467] width 230 height 36
type input "[EMAIL_ADDRESS][DOMAIN_NAME]"
click at [476, 466] on button "Sign in" at bounding box center [475, 467] width 230 height 36
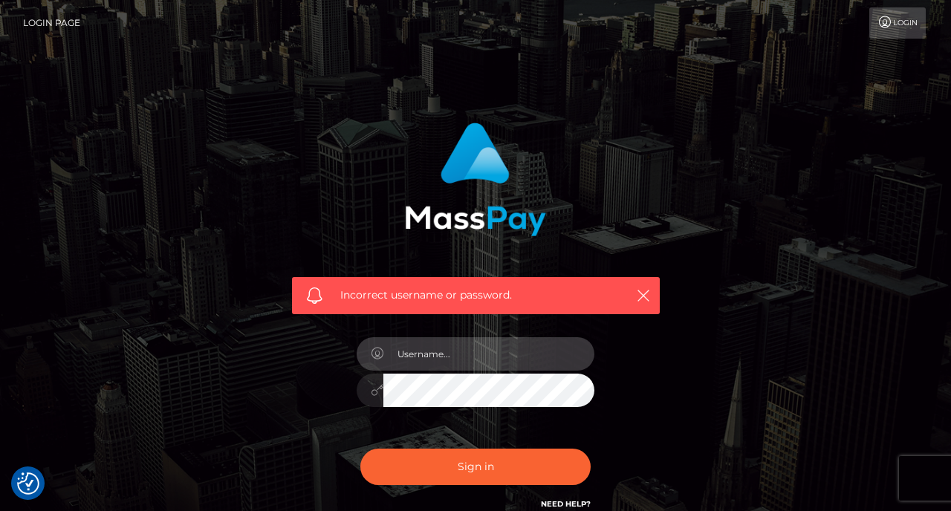
type input "[EMAIL_ADDRESS][DOMAIN_NAME]"
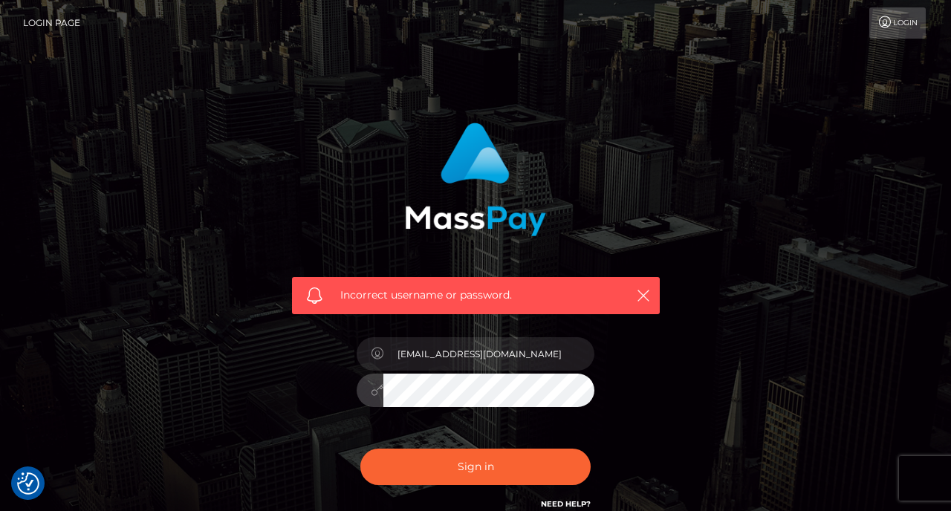
click at [476, 466] on button "Sign in" at bounding box center [475, 467] width 230 height 36
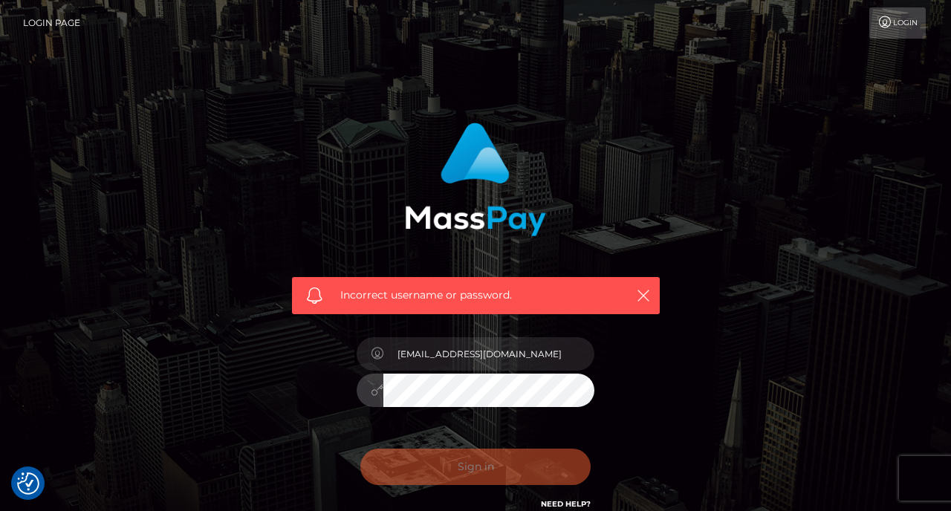
click at [476, 466] on button "Sign in" at bounding box center [475, 467] width 230 height 36
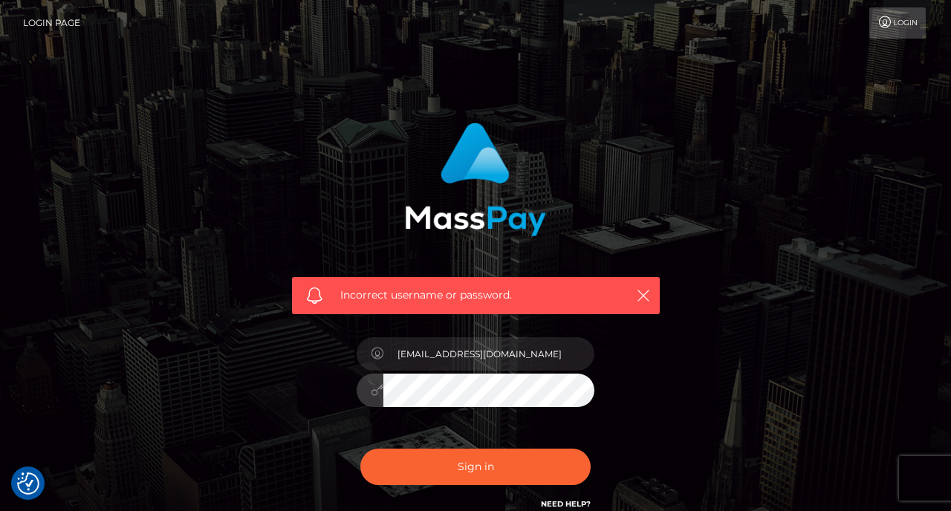
click at [476, 466] on button "Sign in" at bounding box center [475, 467] width 230 height 36
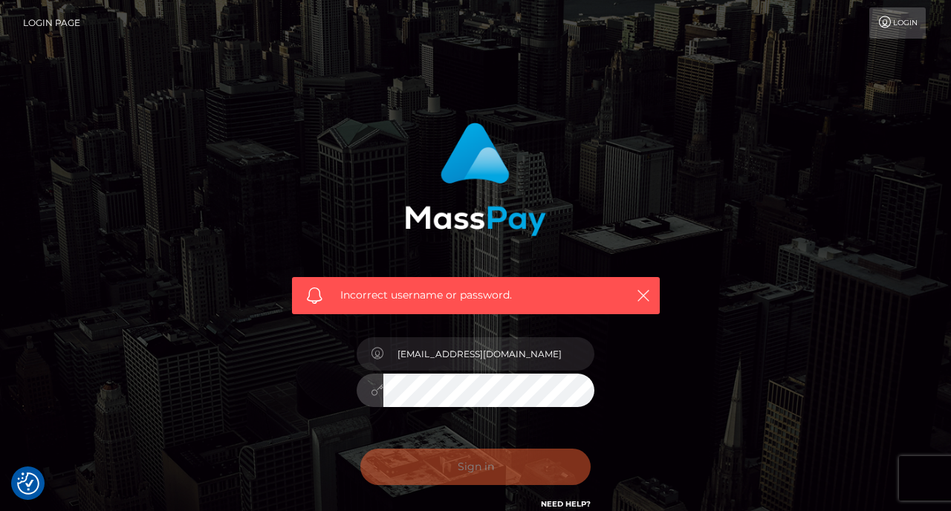
click at [476, 466] on button "Sign in" at bounding box center [475, 467] width 230 height 36
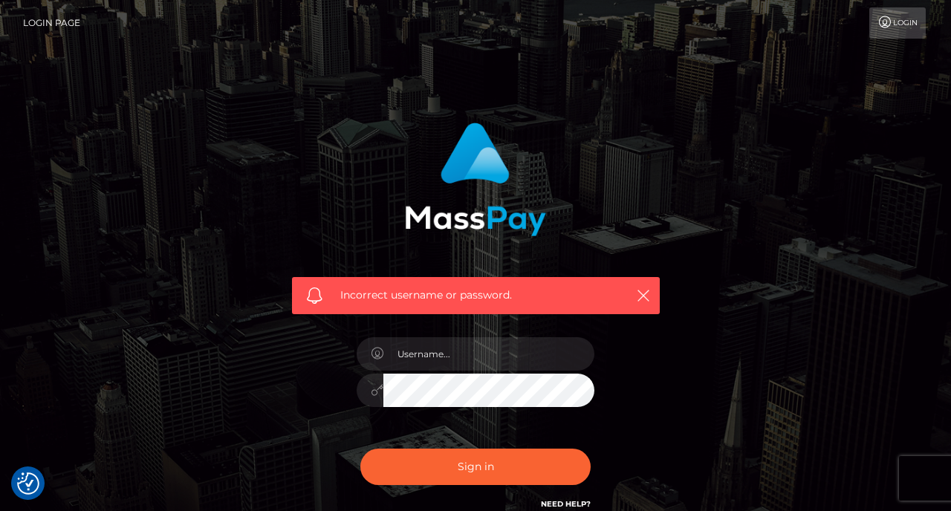
click at [884, 21] on icon at bounding box center [886, 22] width 16 height 12
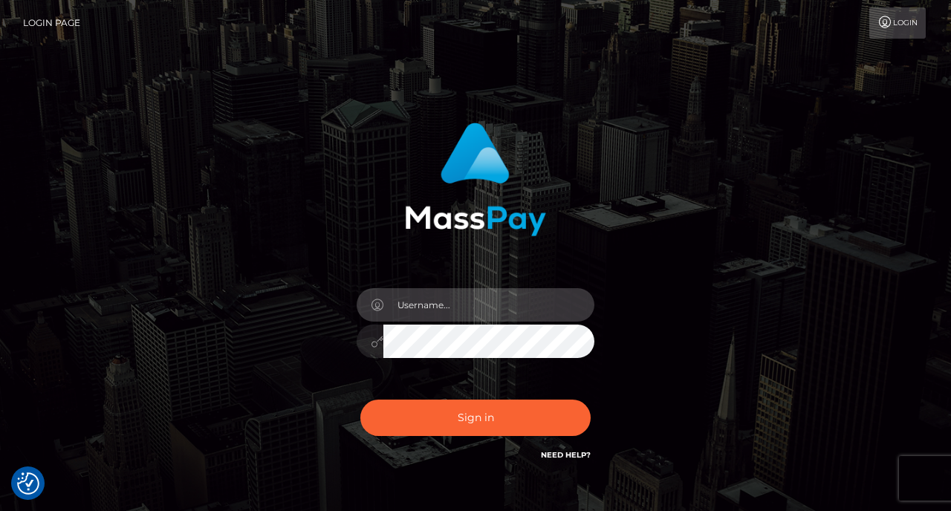
type input "[EMAIL_ADDRESS][DOMAIN_NAME]"
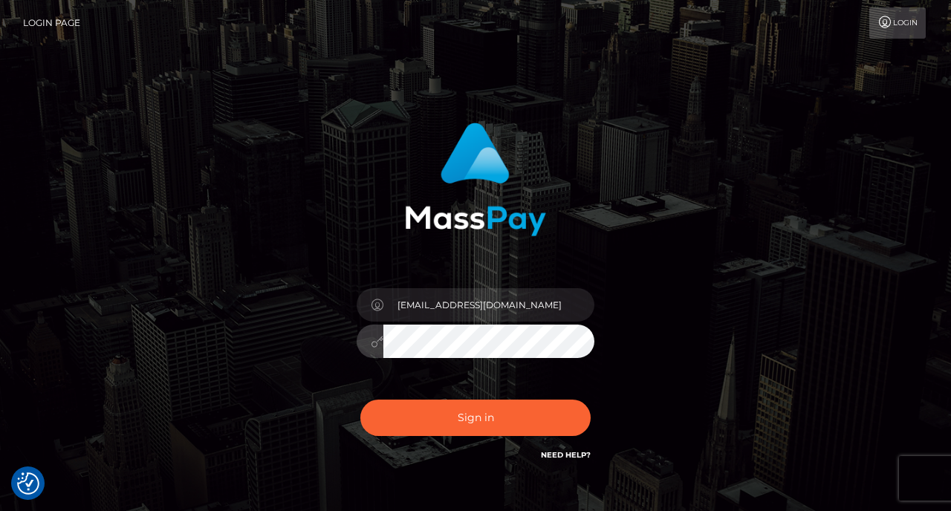
click at [476, 418] on button "Sign in" at bounding box center [475, 418] width 230 height 36
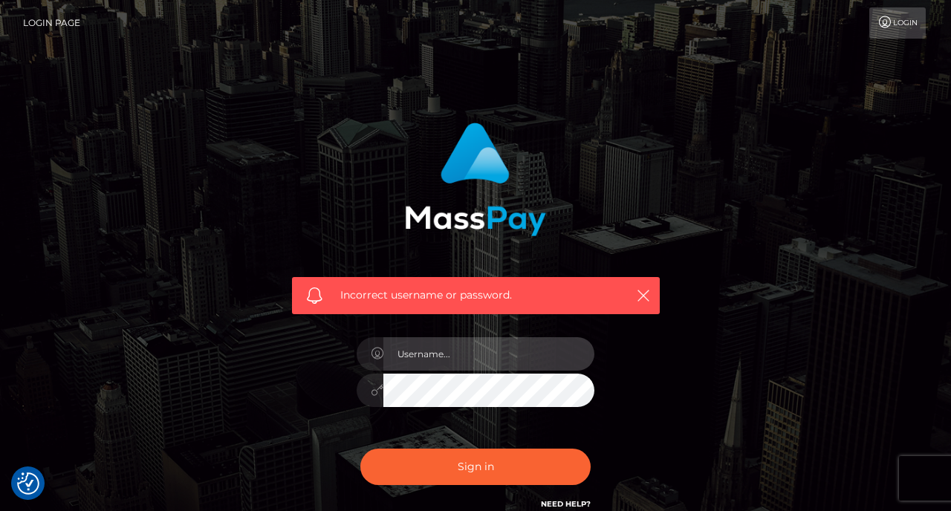
type input "NWh0c3Q4cGNzMkBwcml2YXRlcmVsYXkuYXBwbGVpZC5jb20="
click at [476, 466] on button "Sign in" at bounding box center [475, 467] width 230 height 36
type input "[EMAIL_ADDRESS][DOMAIN_NAME]"
click at [476, 466] on button "Sign in" at bounding box center [475, 467] width 230 height 36
type input "[EMAIL_ADDRESS][DOMAIN_NAME]"
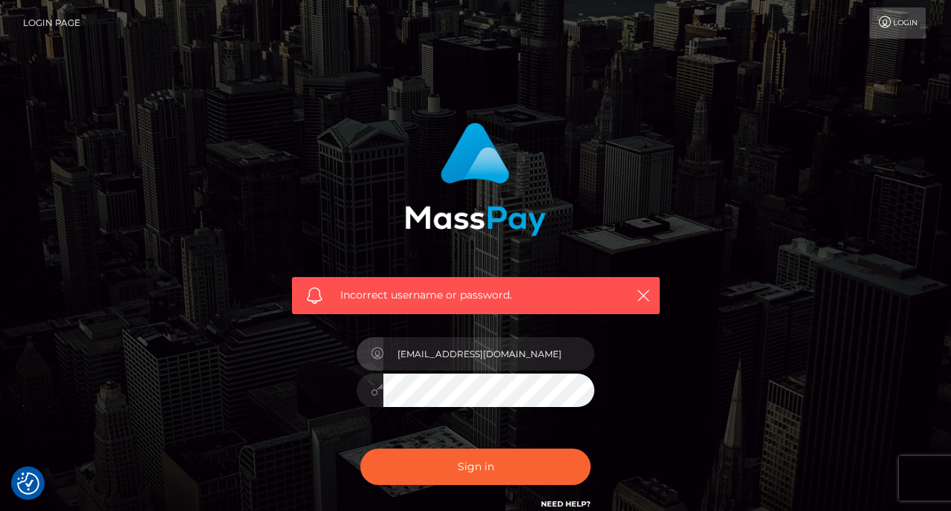
click at [476, 466] on button "Sign in" at bounding box center [475, 467] width 230 height 36
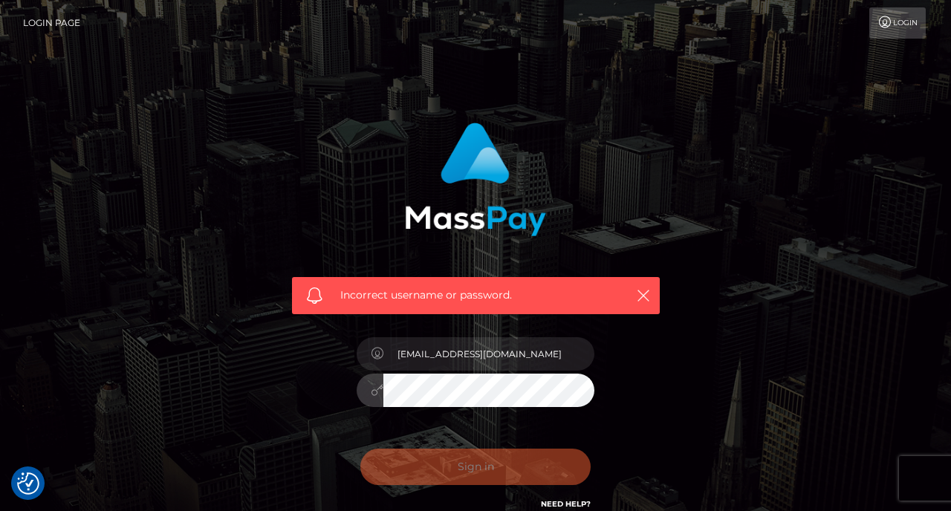
click at [476, 466] on button "Sign in" at bounding box center [475, 467] width 230 height 36
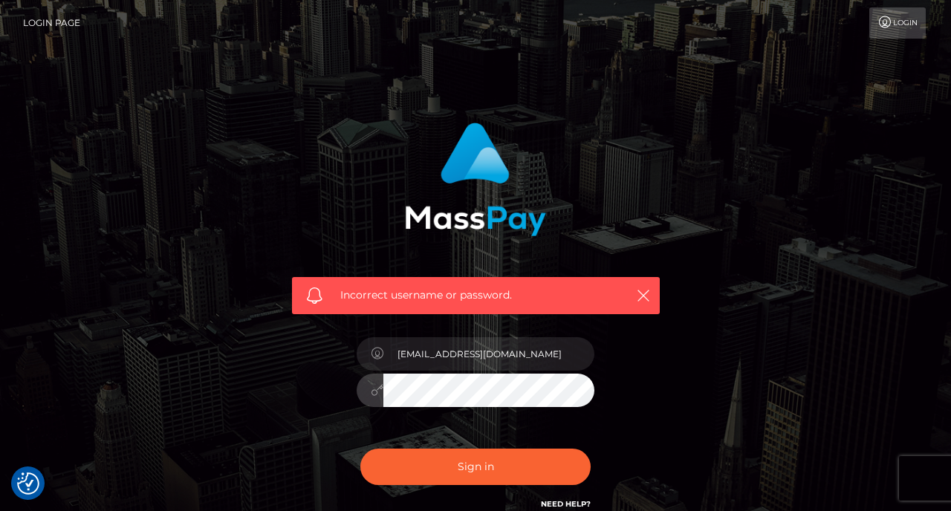
click at [476, 466] on button "Sign in" at bounding box center [475, 467] width 230 height 36
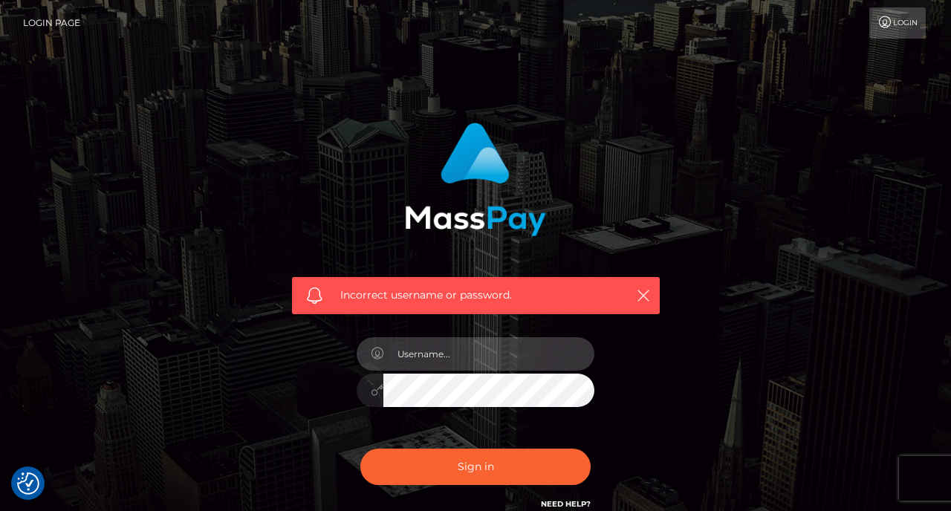
type input "[EMAIL_ADDRESS][DOMAIN_NAME]"
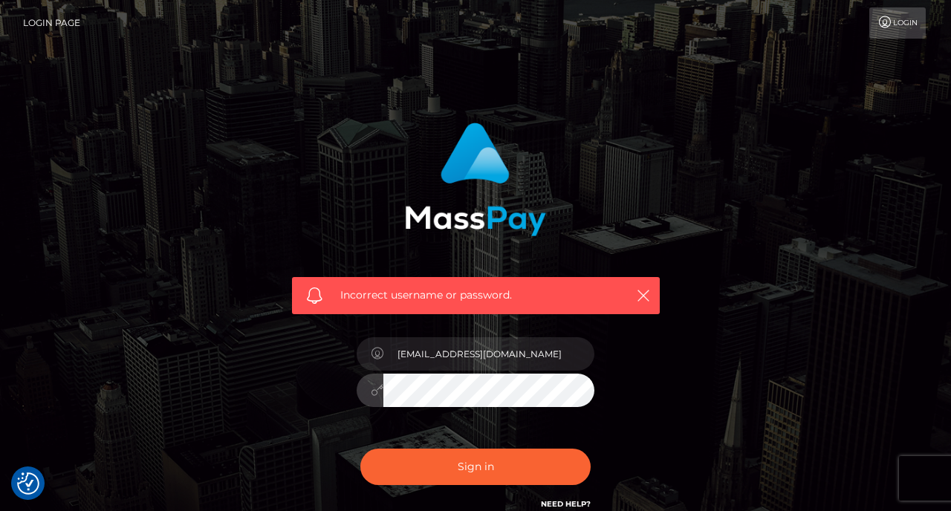
click at [476, 466] on button "Sign in" at bounding box center [475, 467] width 230 height 36
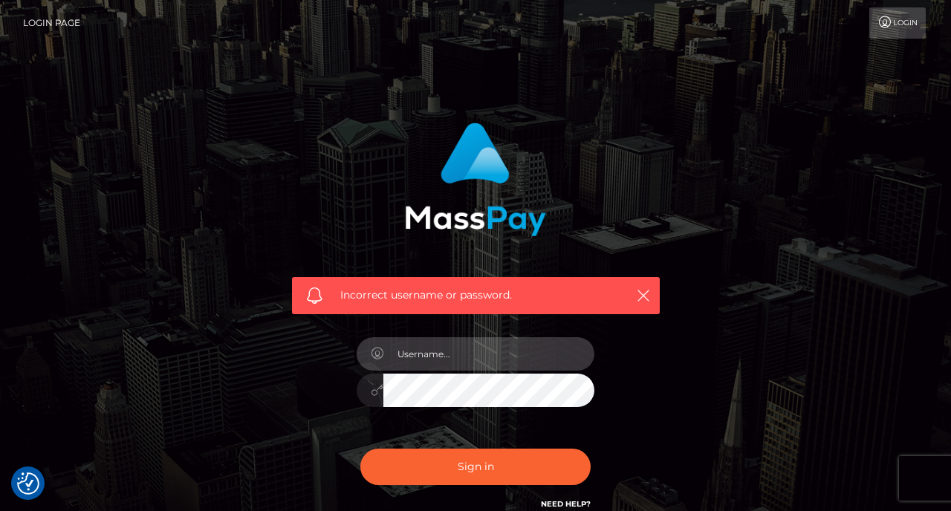
type input "[EMAIL_ADDRESS][DOMAIN_NAME]"
